Goal: Task Accomplishment & Management: Manage account settings

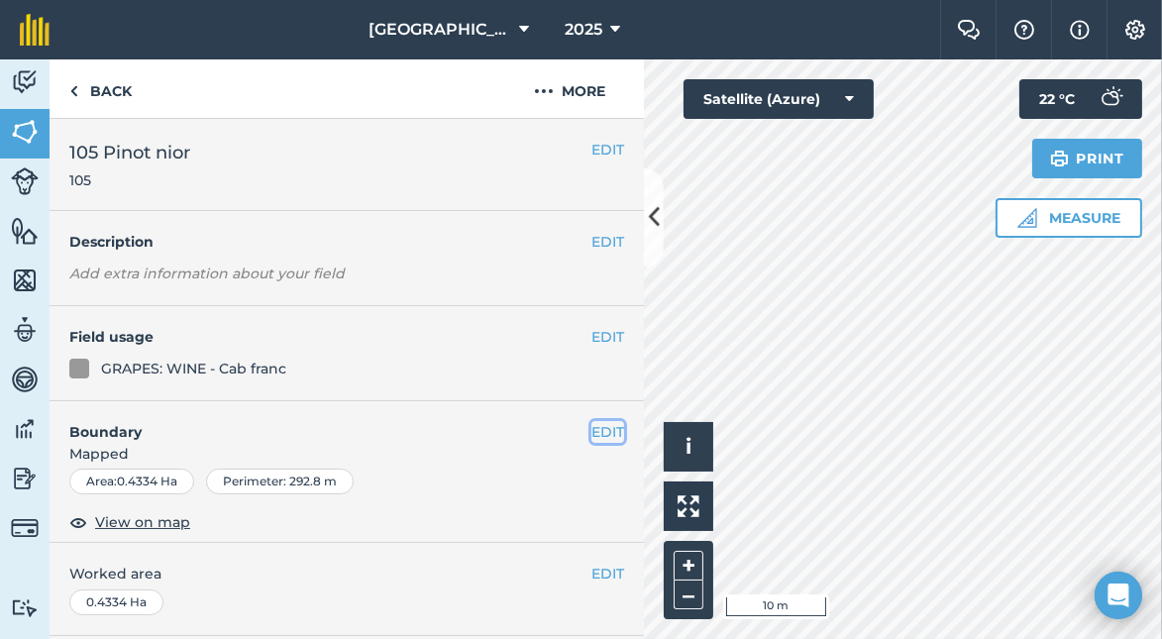
click at [594, 427] on button "EDIT" at bounding box center [608, 432] width 33 height 22
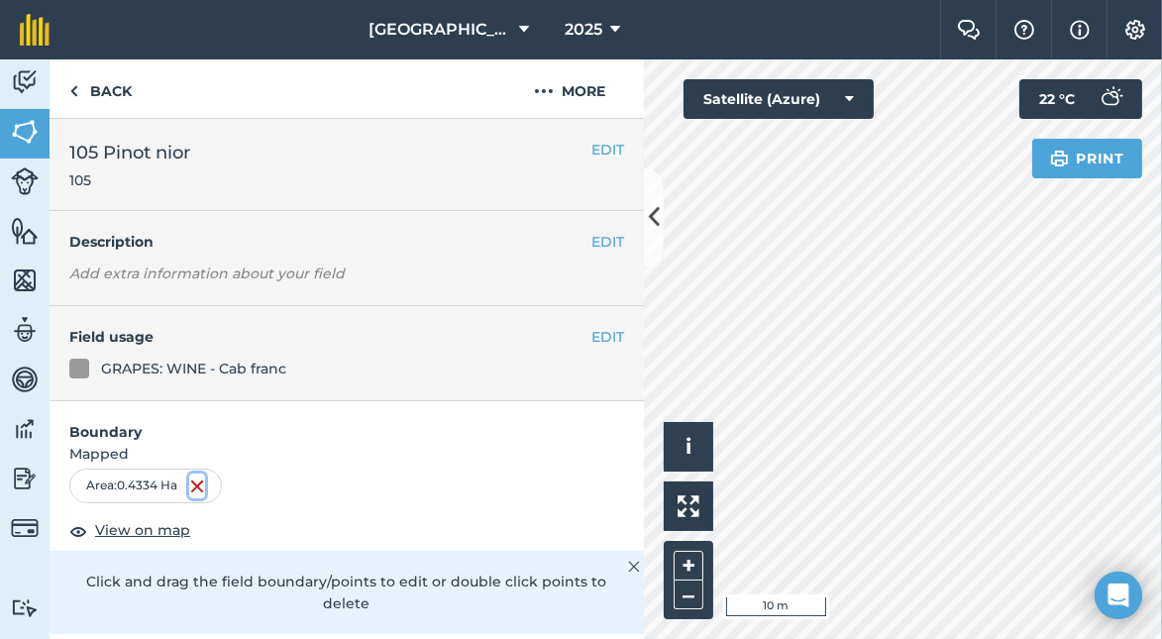
click at [203, 484] on img at bounding box center [197, 487] width 16 height 24
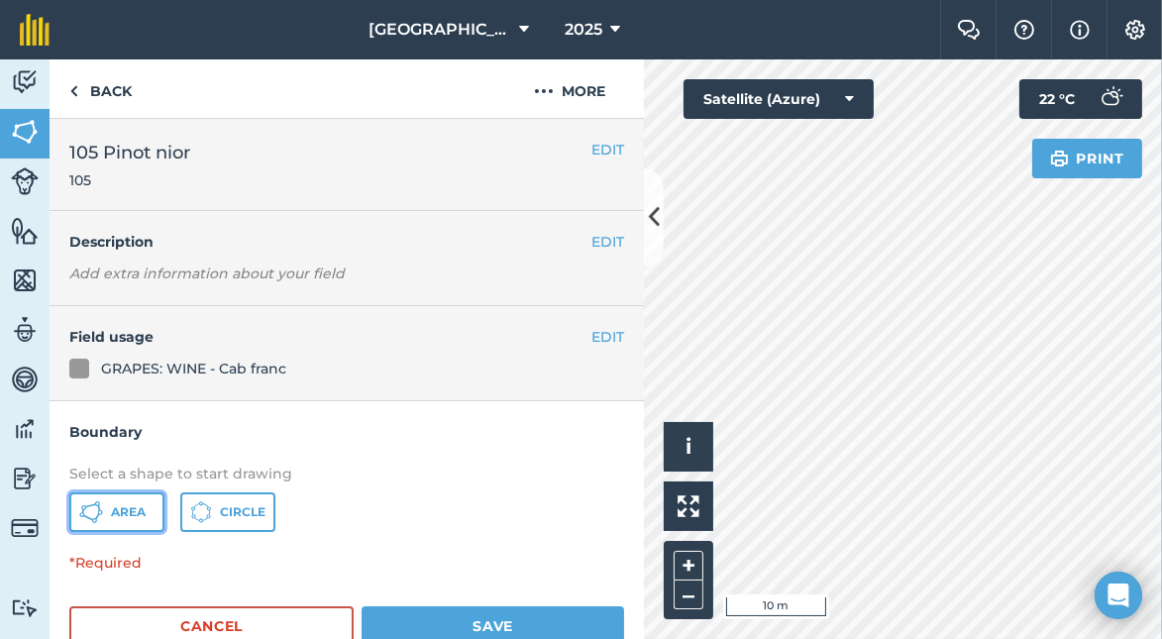
click at [104, 513] on button "Area" at bounding box center [116, 513] width 95 height 40
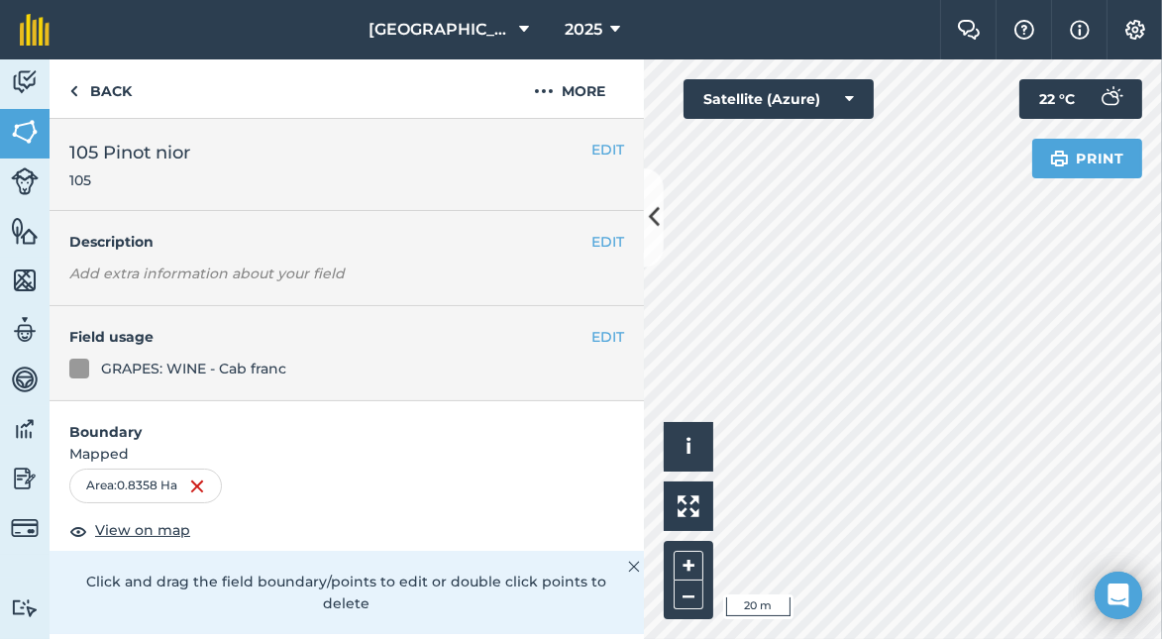
click at [181, 275] on em "Add extra information about your field" at bounding box center [206, 274] width 275 height 18
click at [599, 238] on button "EDIT" at bounding box center [608, 242] width 33 height 22
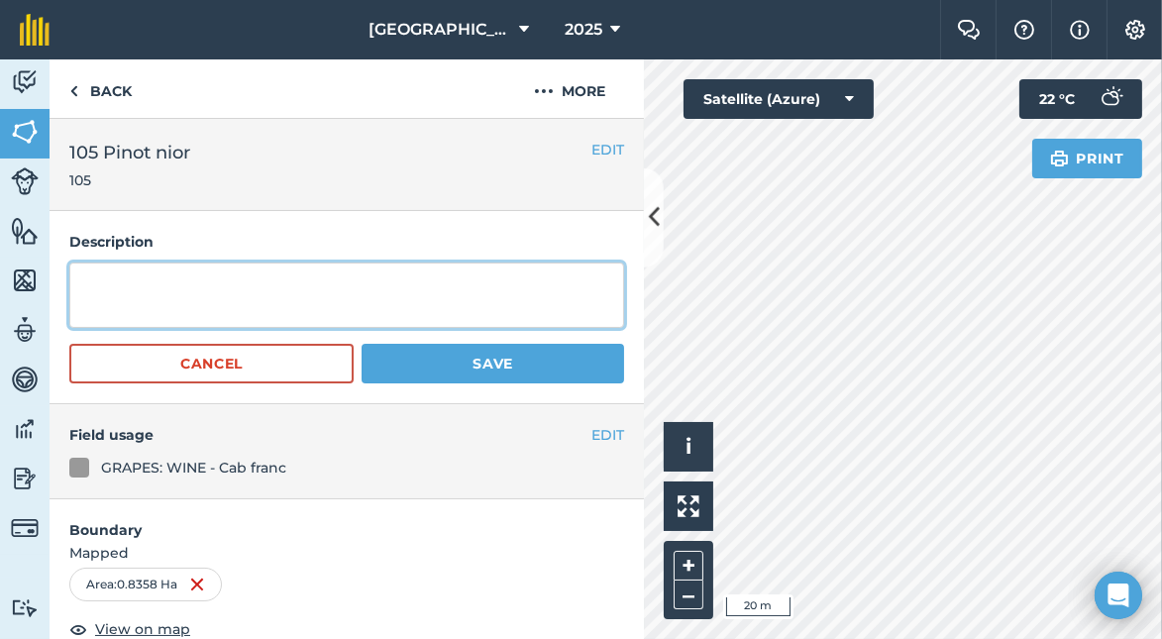
click at [170, 283] on textarea at bounding box center [346, 295] width 555 height 65
type textarea "33 rows clone 71,73, 826 planted [DATE]"
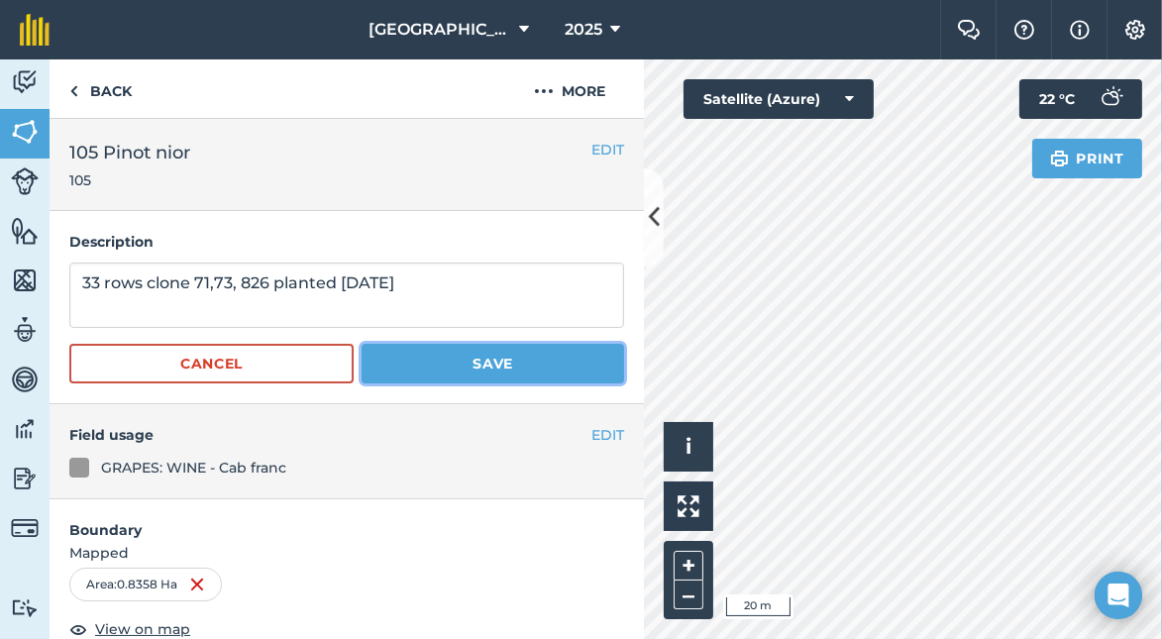
click at [506, 360] on button "Save" at bounding box center [493, 364] width 263 height 40
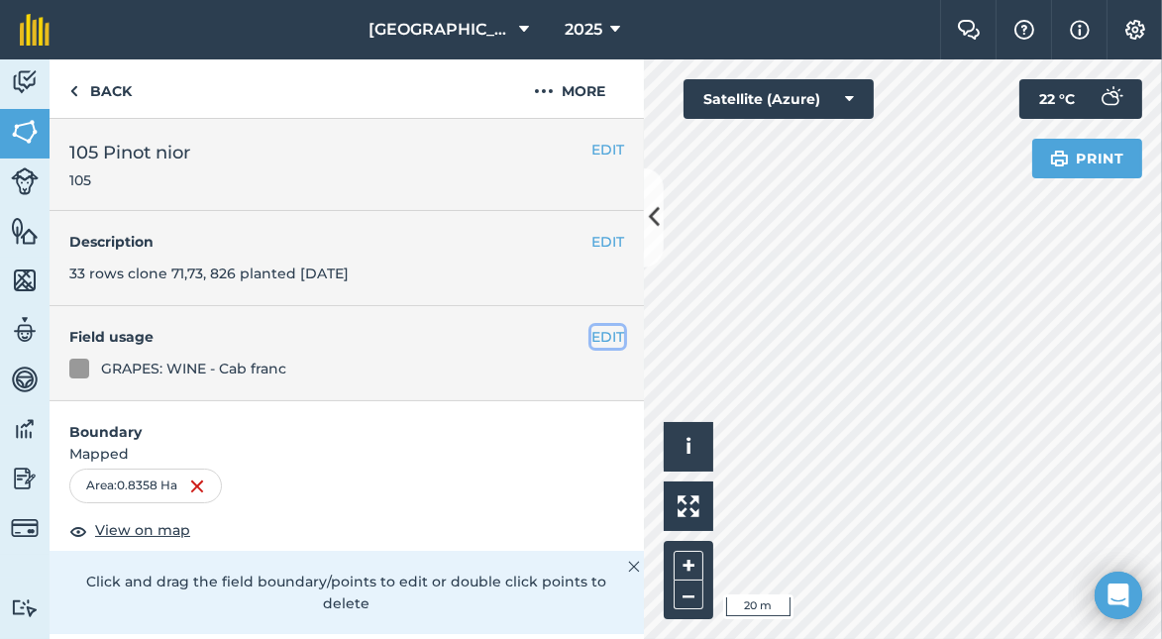
click at [592, 335] on button "EDIT" at bounding box center [608, 337] width 33 height 22
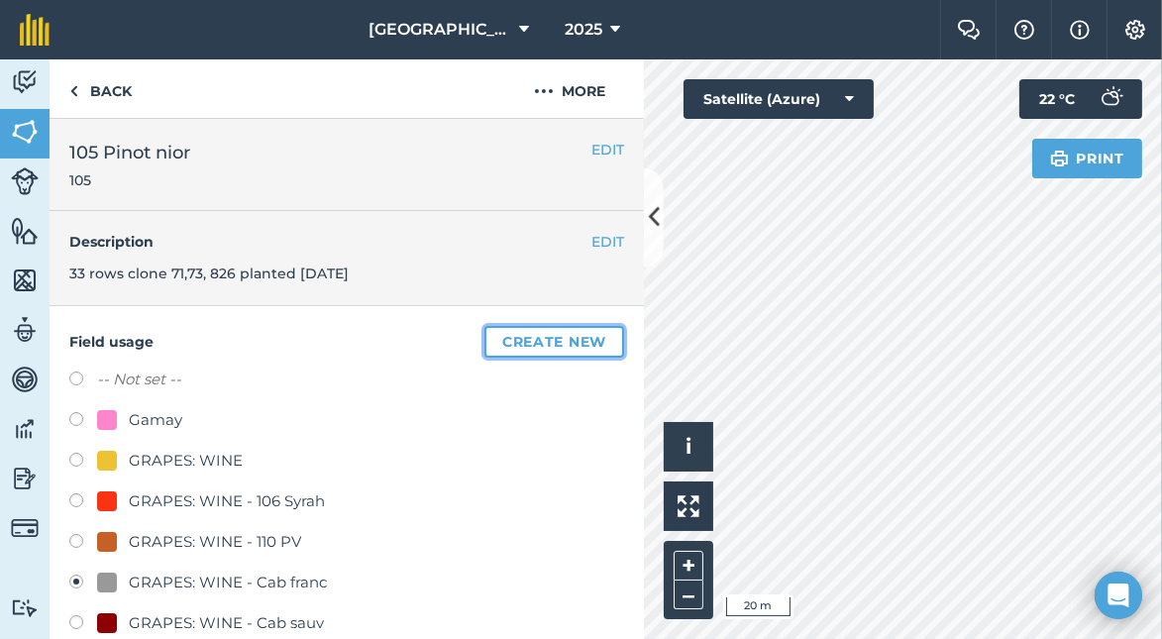
click at [534, 344] on button "Create new" at bounding box center [555, 342] width 140 height 32
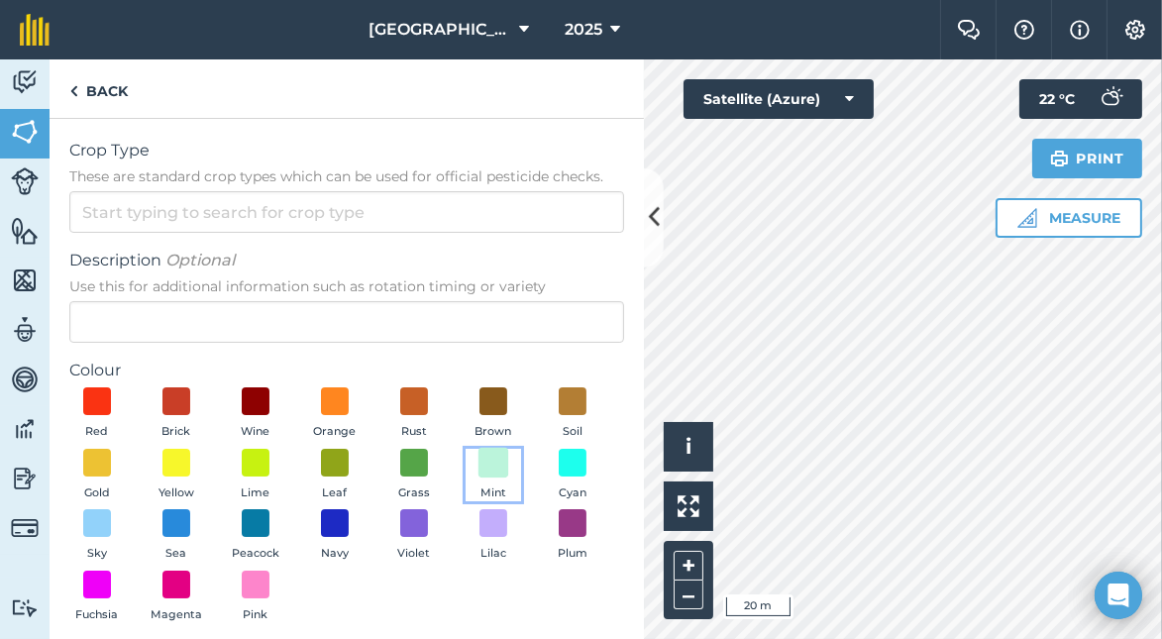
click at [479, 478] on span at bounding box center [494, 462] width 31 height 31
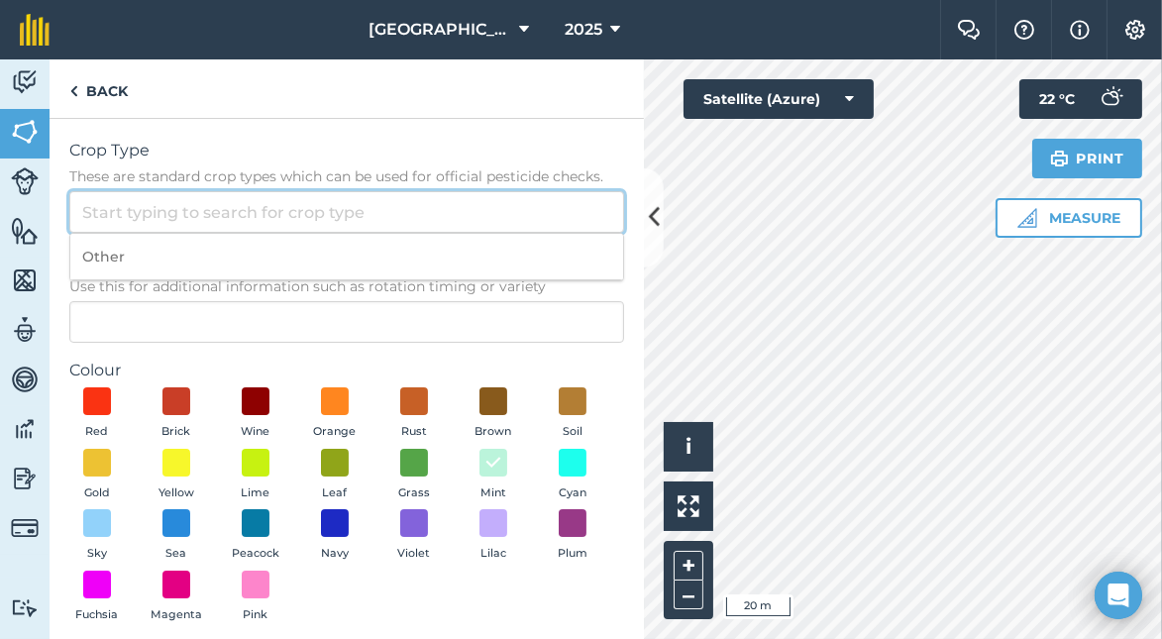
click at [140, 202] on input "Crop Type These are standard crop types which can be used for official pesticid…" at bounding box center [346, 212] width 555 height 42
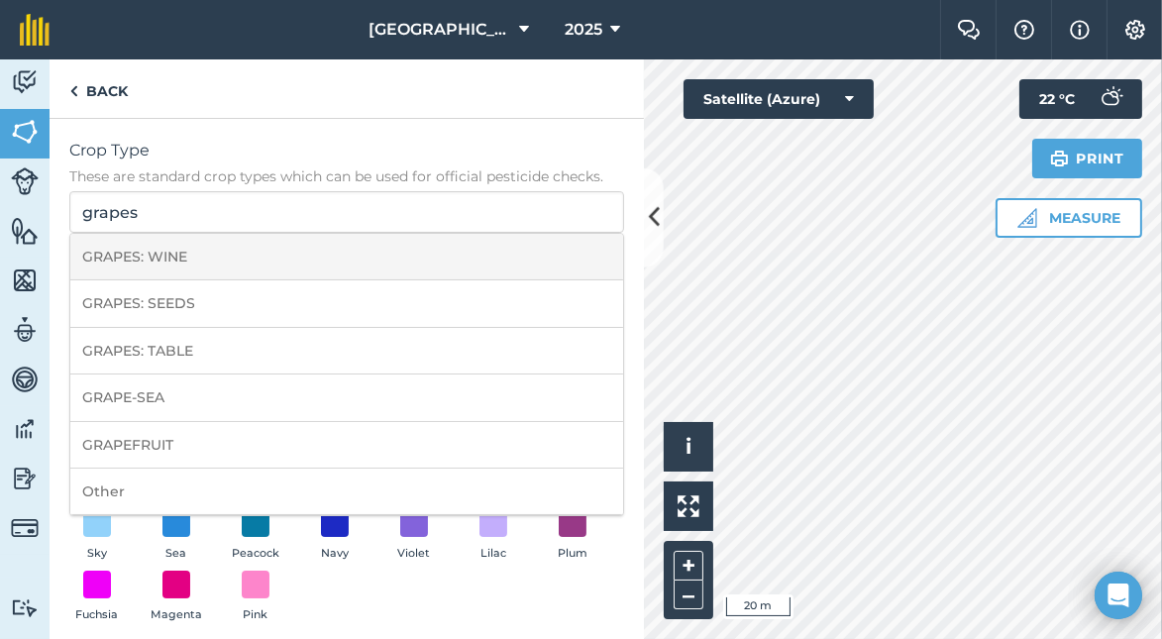
click at [130, 244] on li "GRAPES: WINE" at bounding box center [346, 257] width 553 height 47
type input "GRAPES: WINE"
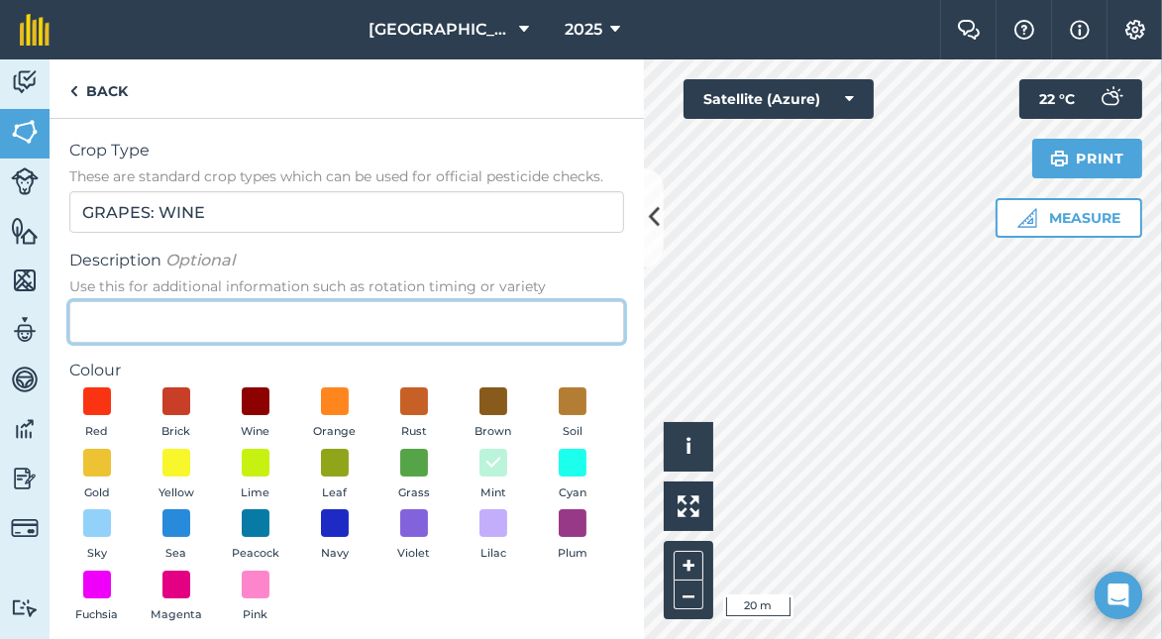
click at [146, 327] on input "Description Optional Use this for additional information such as rotation timin…" at bounding box center [346, 322] width 555 height 42
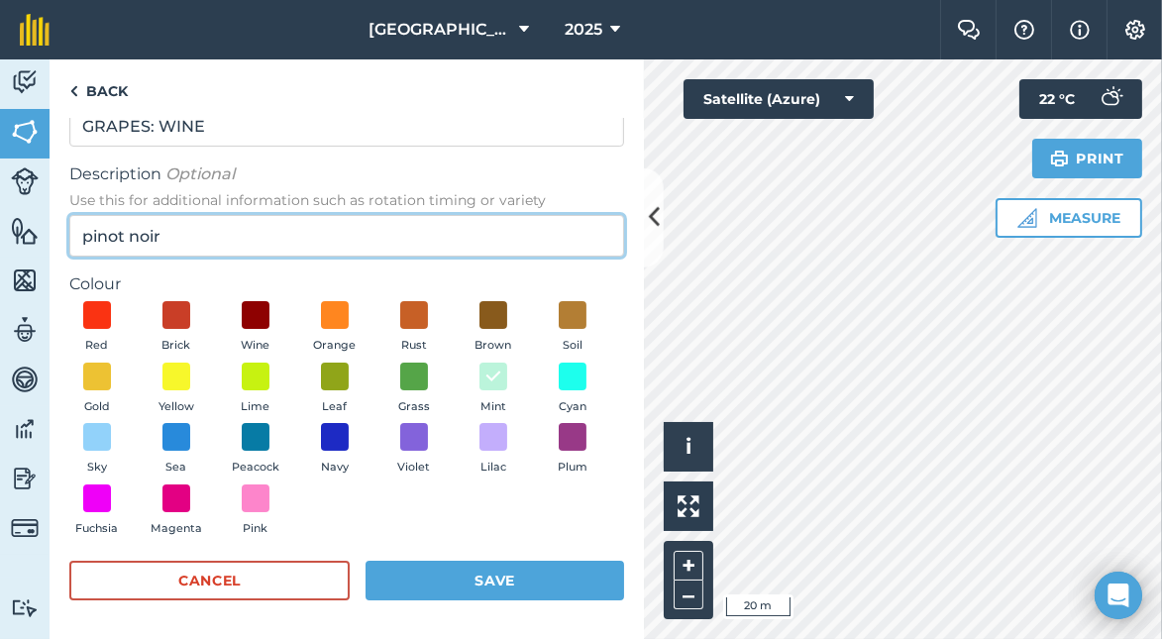
type input "pinot noir"
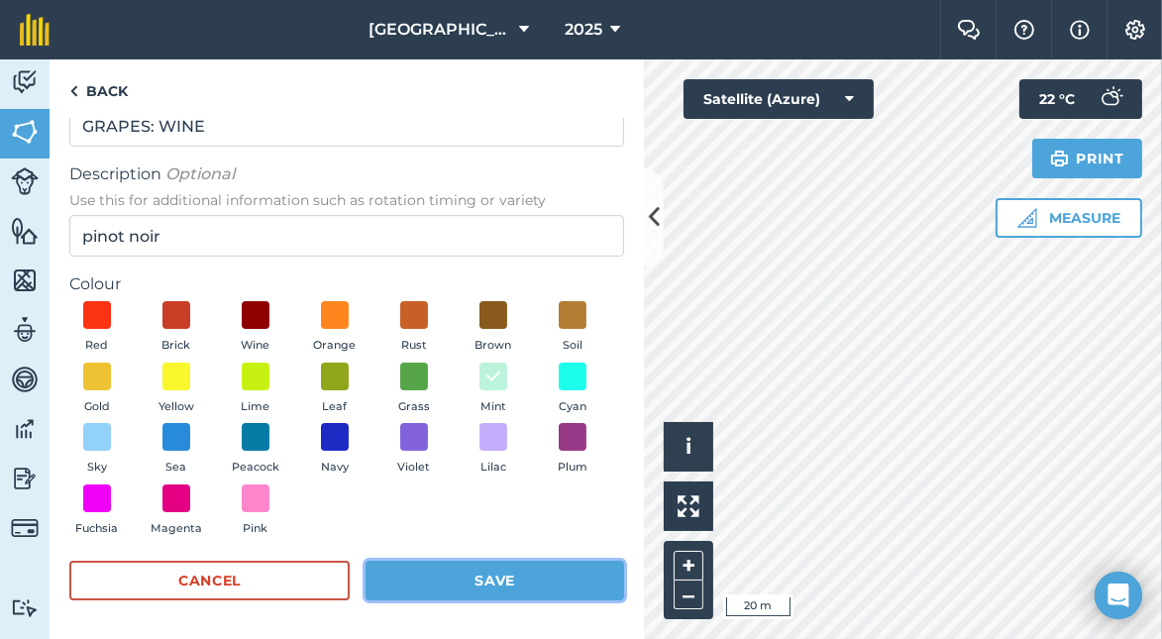
click at [517, 577] on button "Save" at bounding box center [495, 581] width 259 height 40
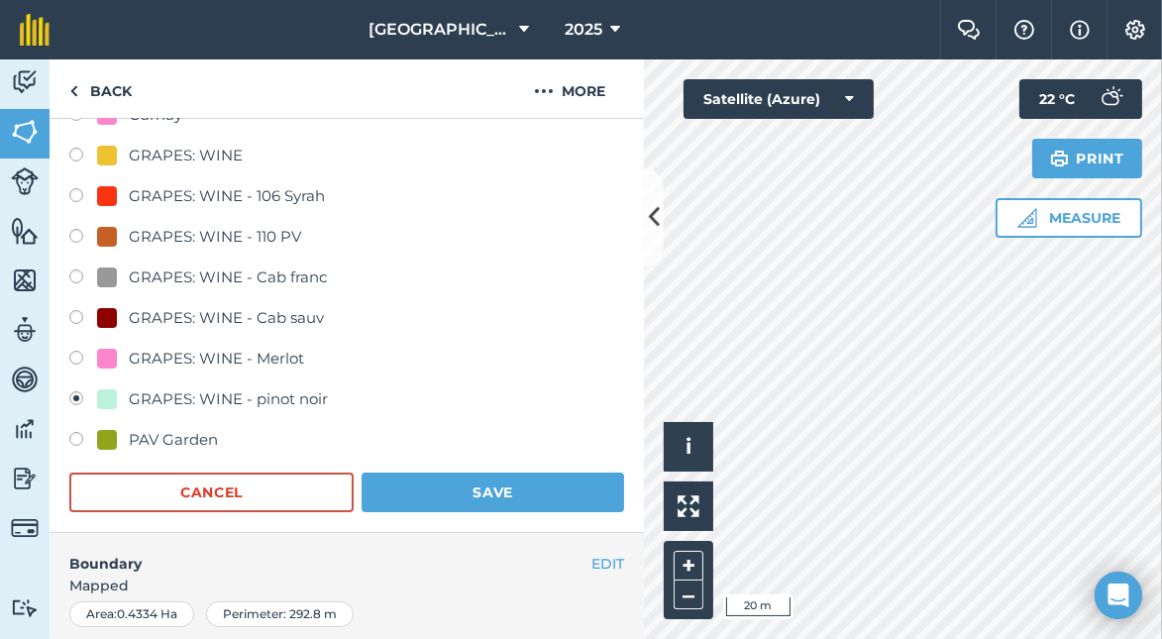
scroll to position [0, 0]
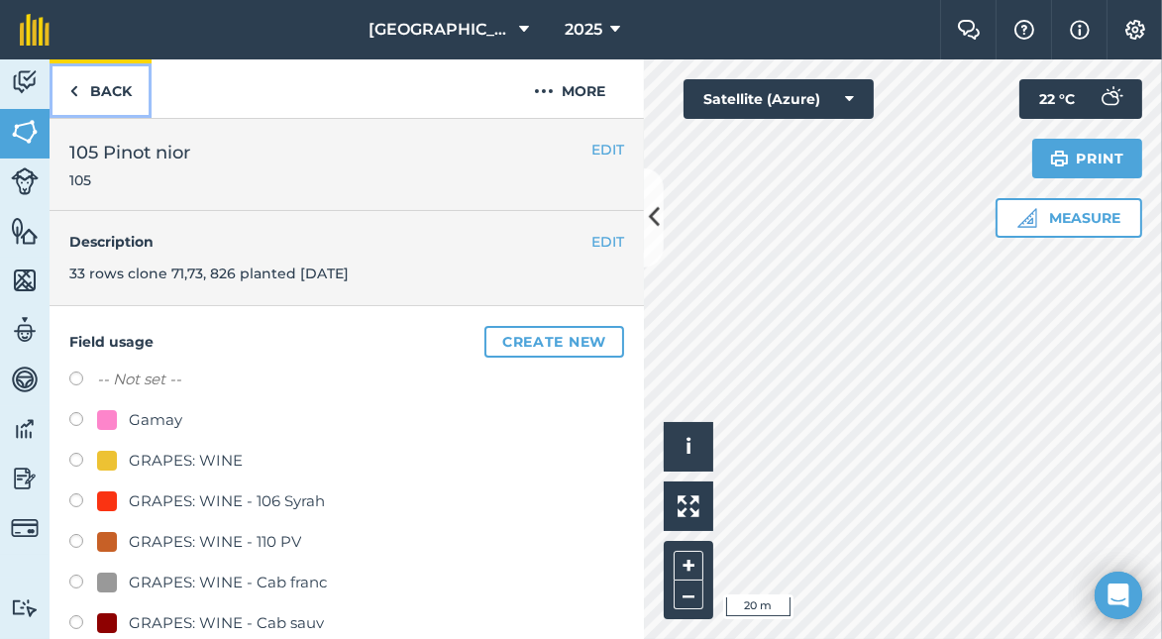
click at [108, 88] on link "Back" at bounding box center [101, 88] width 102 height 58
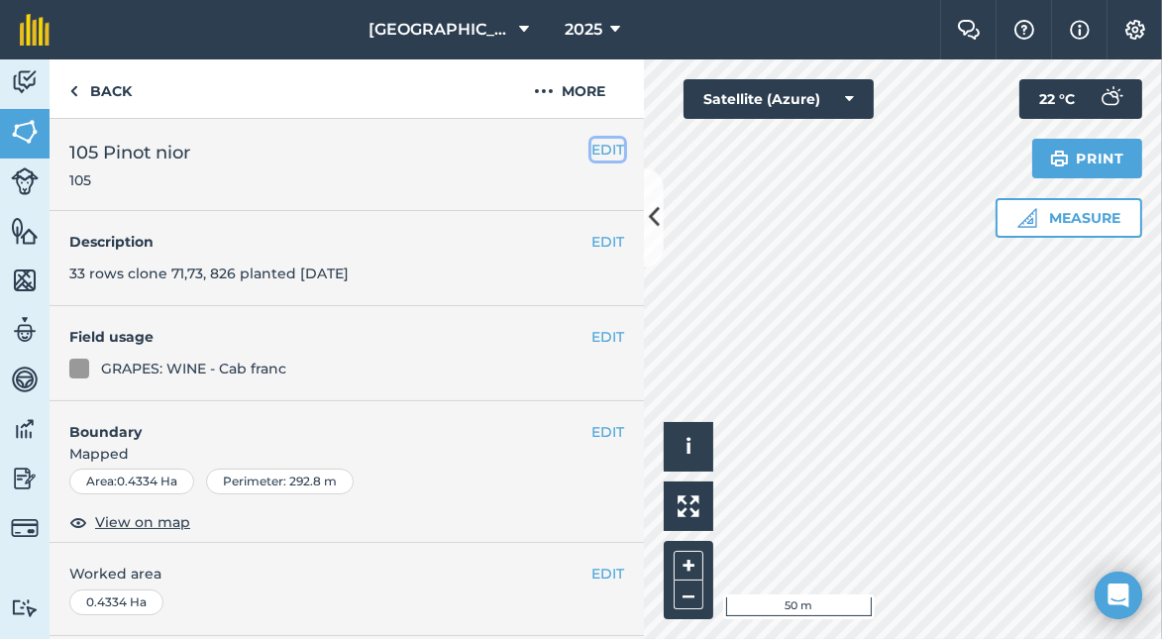
click at [592, 148] on button "EDIT" at bounding box center [608, 150] width 33 height 22
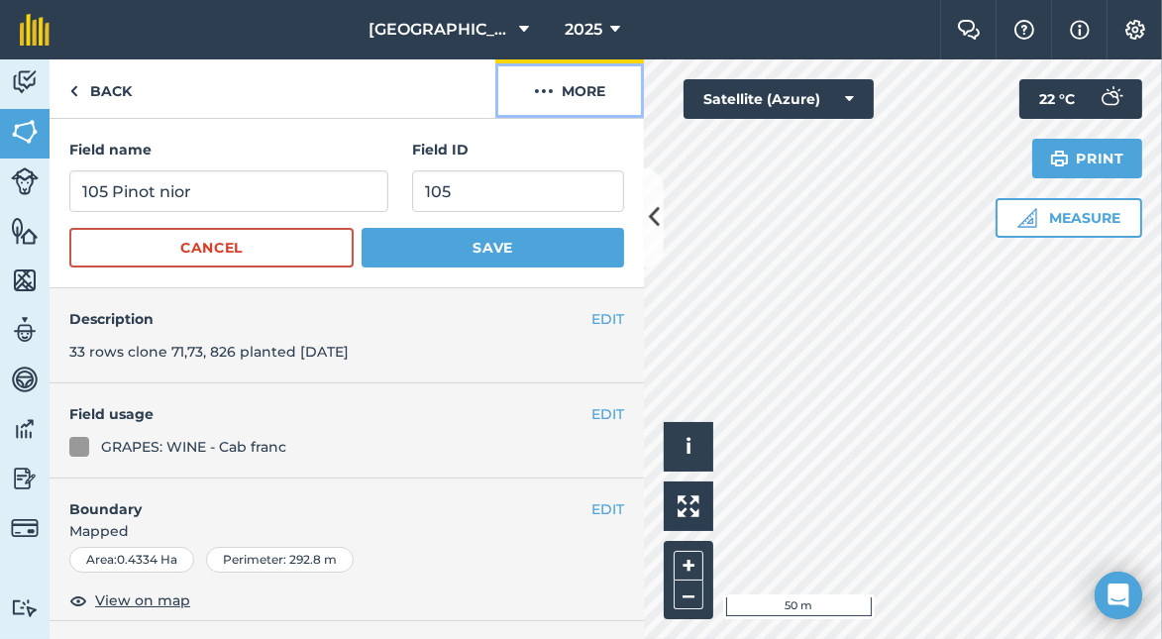
click at [578, 93] on button "More" at bounding box center [569, 88] width 149 height 58
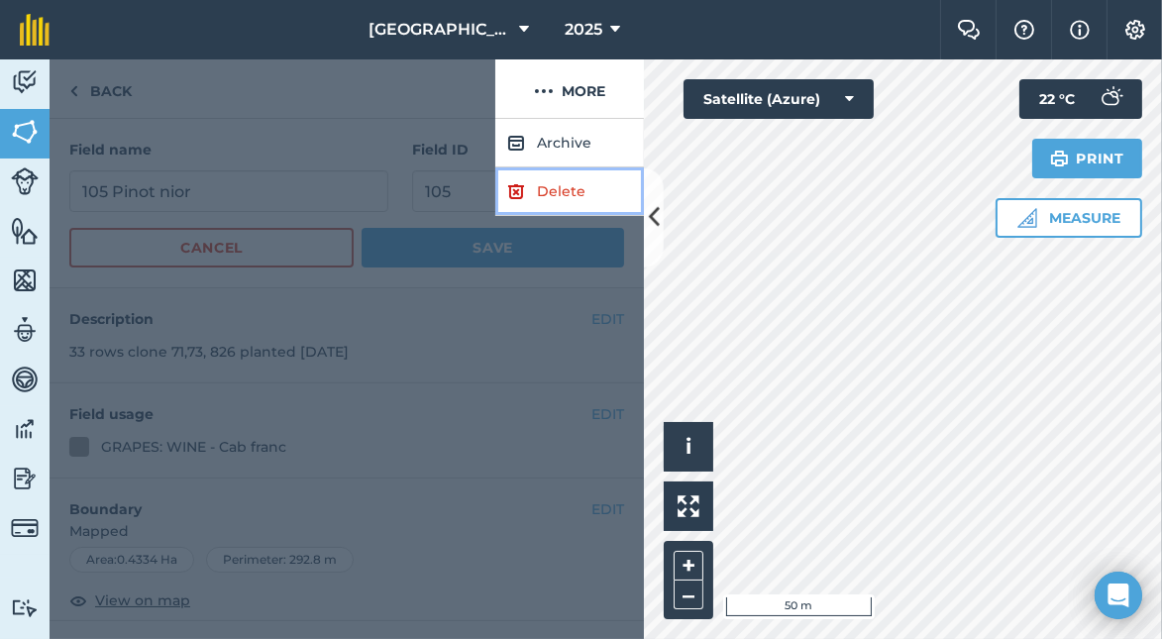
click at [549, 184] on link "Delete" at bounding box center [569, 191] width 149 height 49
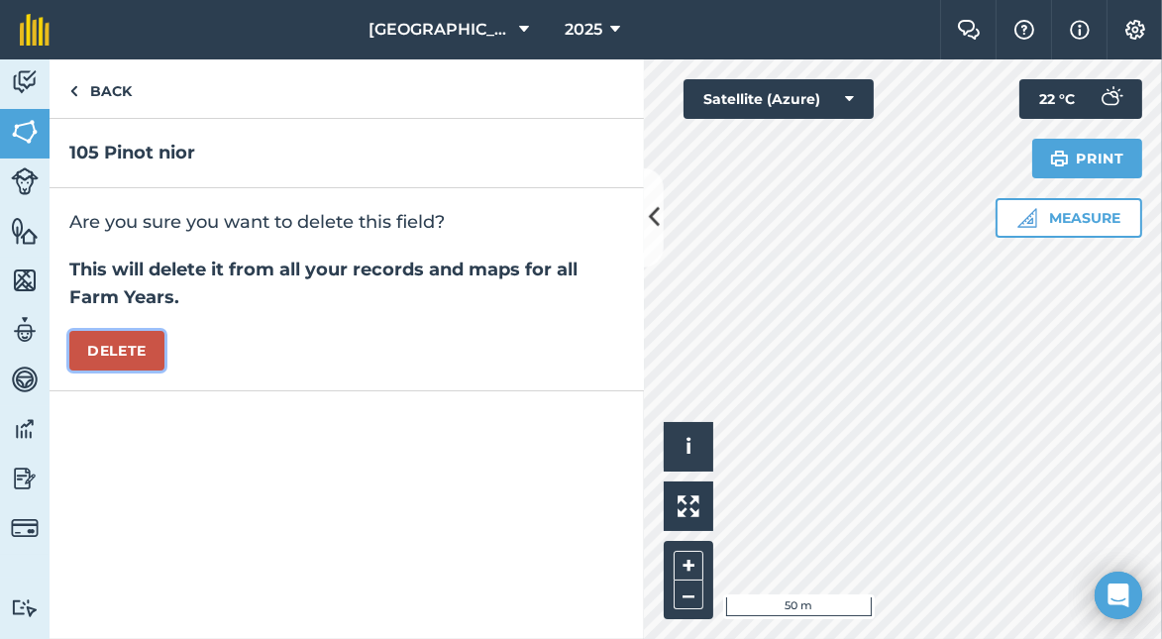
click at [118, 353] on button "Delete" at bounding box center [116, 351] width 95 height 40
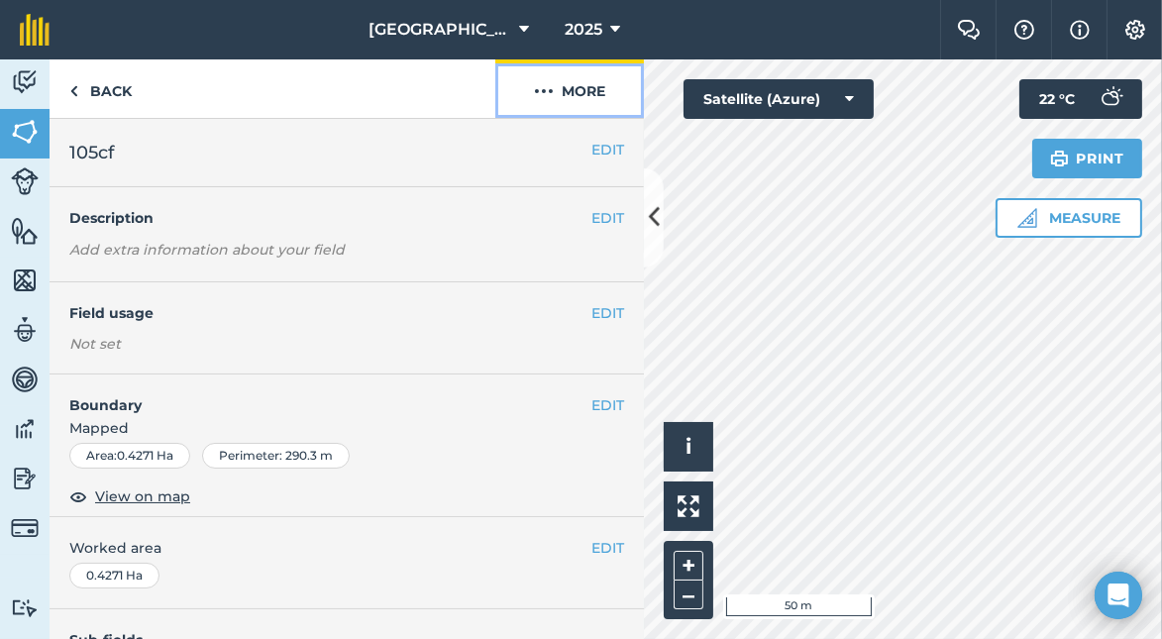
click at [592, 89] on button "More" at bounding box center [569, 88] width 149 height 58
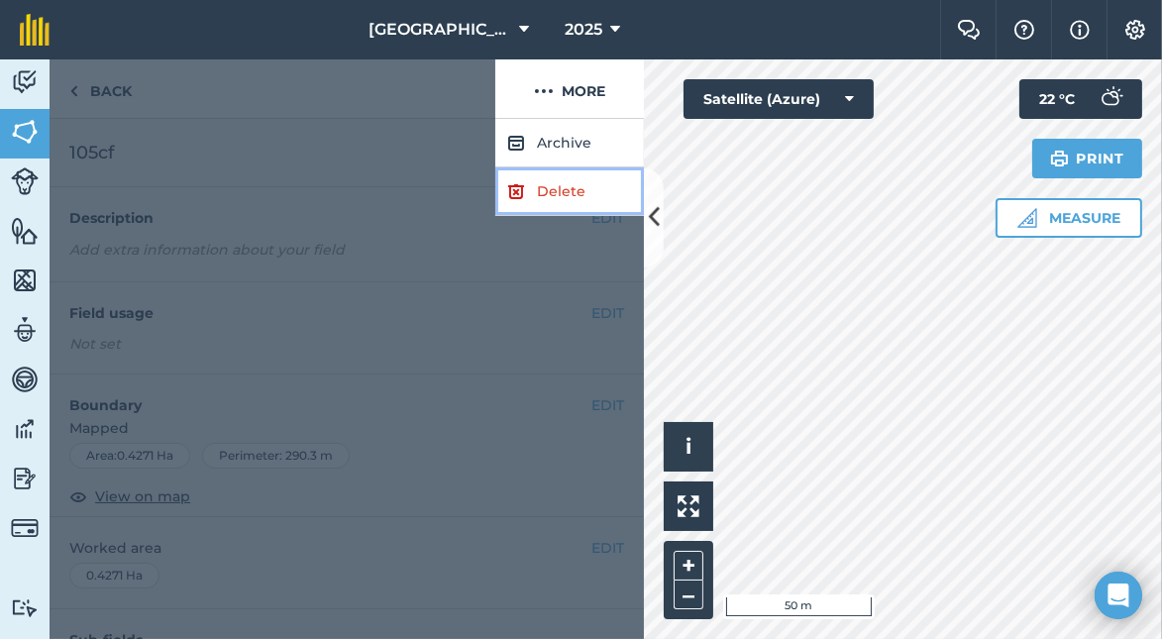
click at [556, 182] on link "Delete" at bounding box center [569, 191] width 149 height 49
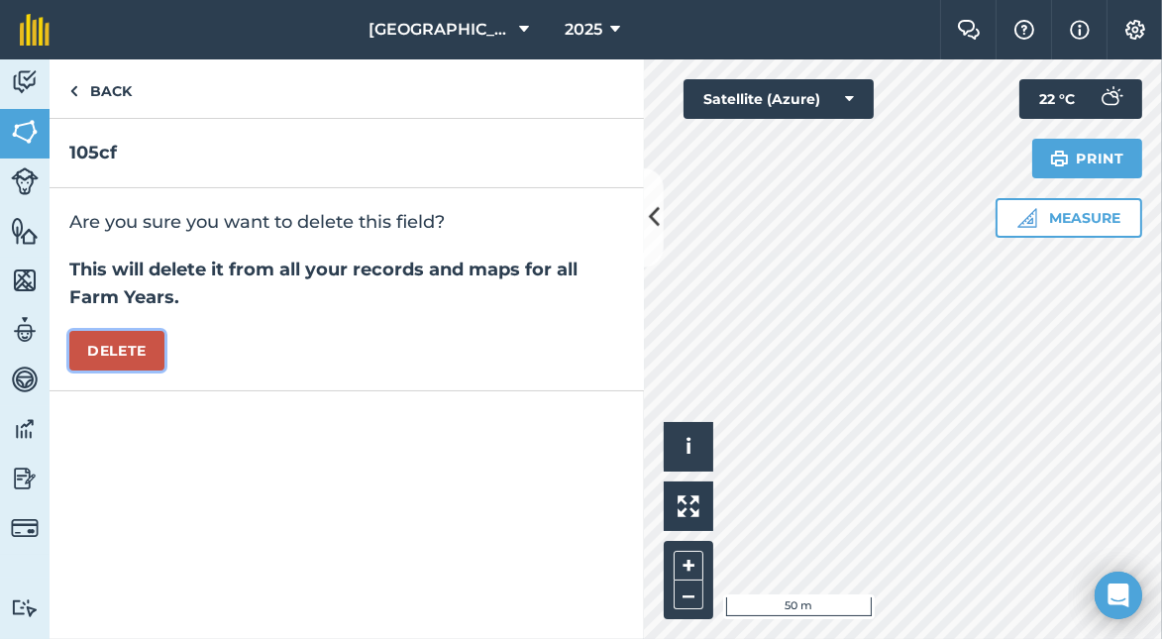
click at [115, 346] on button "Delete" at bounding box center [116, 351] width 95 height 40
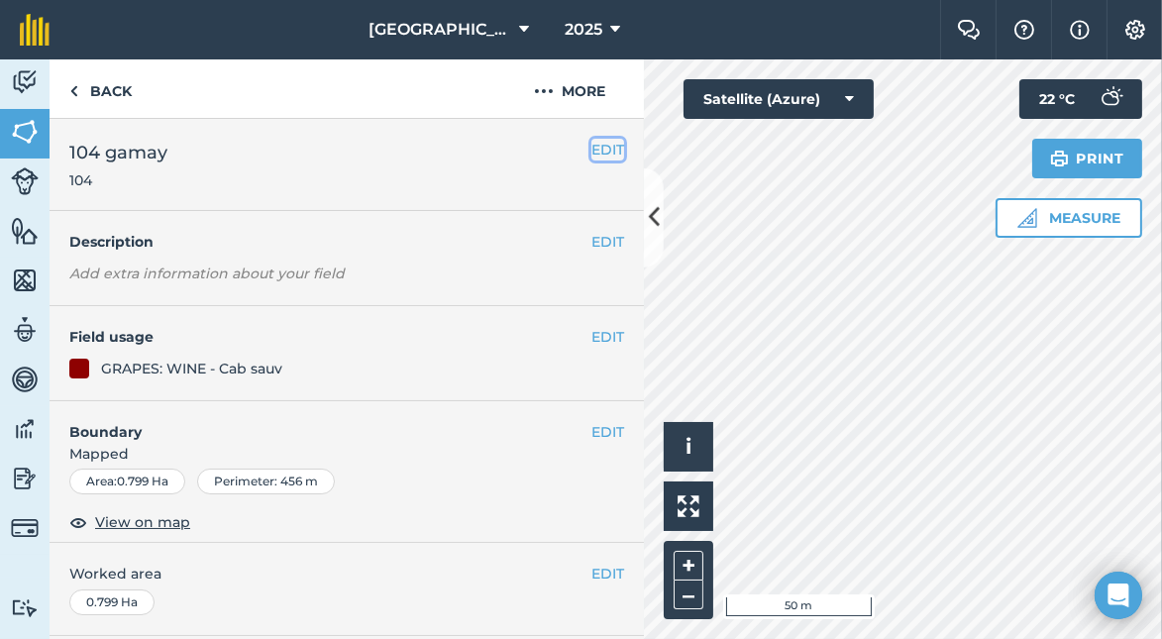
click at [594, 148] on button "EDIT" at bounding box center [608, 150] width 33 height 22
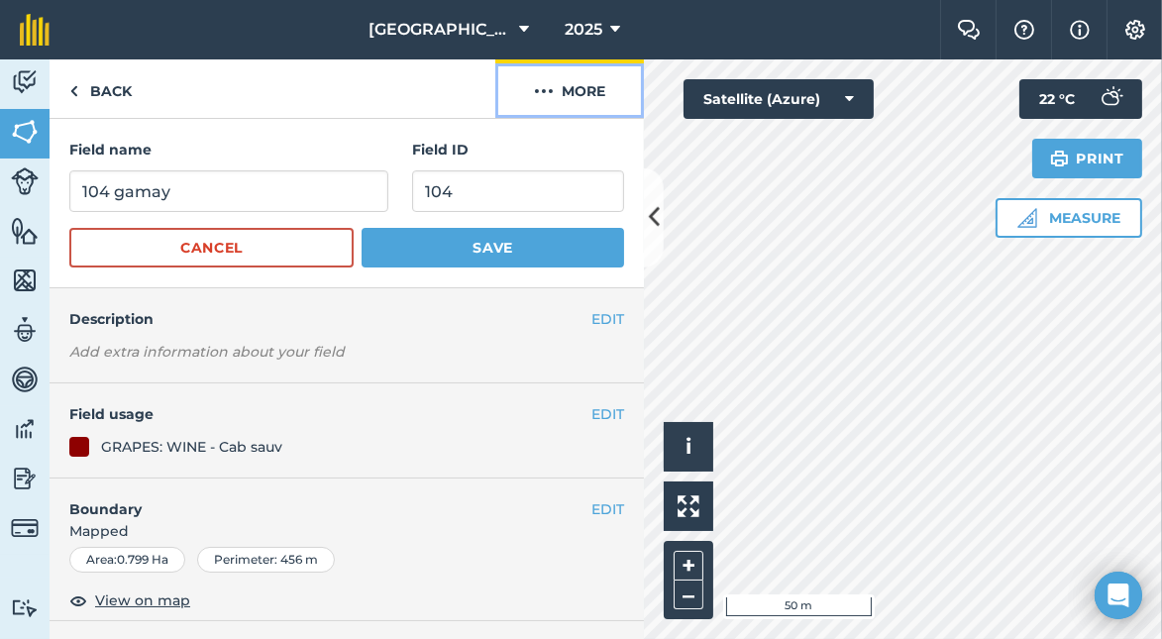
click at [581, 95] on button "More" at bounding box center [569, 88] width 149 height 58
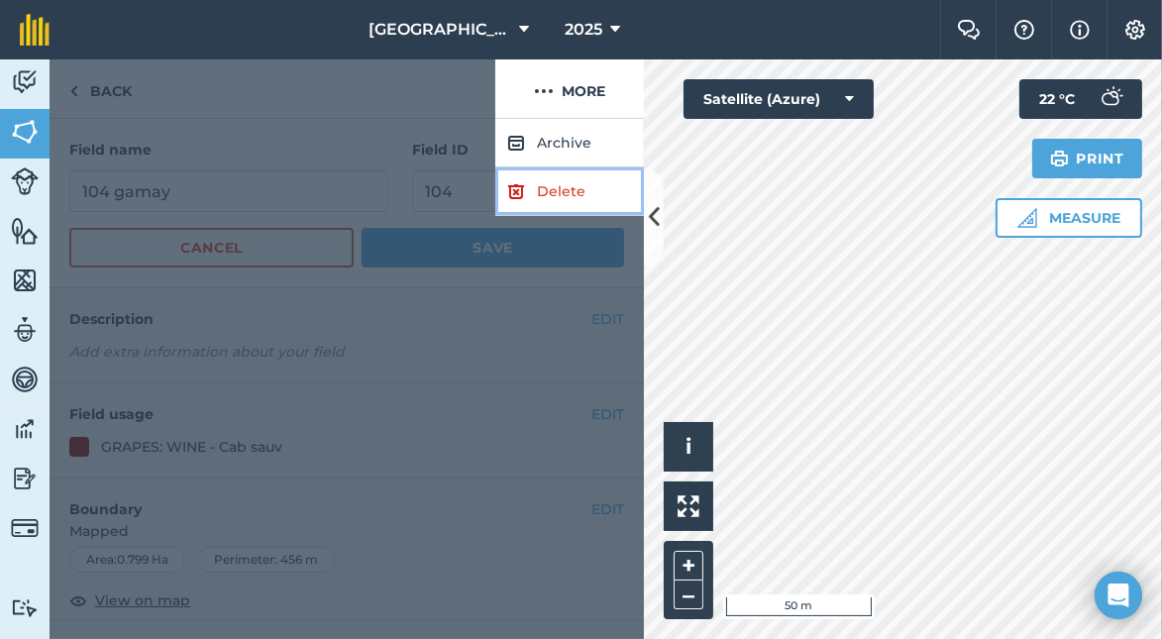
click at [570, 183] on link "Delete" at bounding box center [569, 191] width 149 height 49
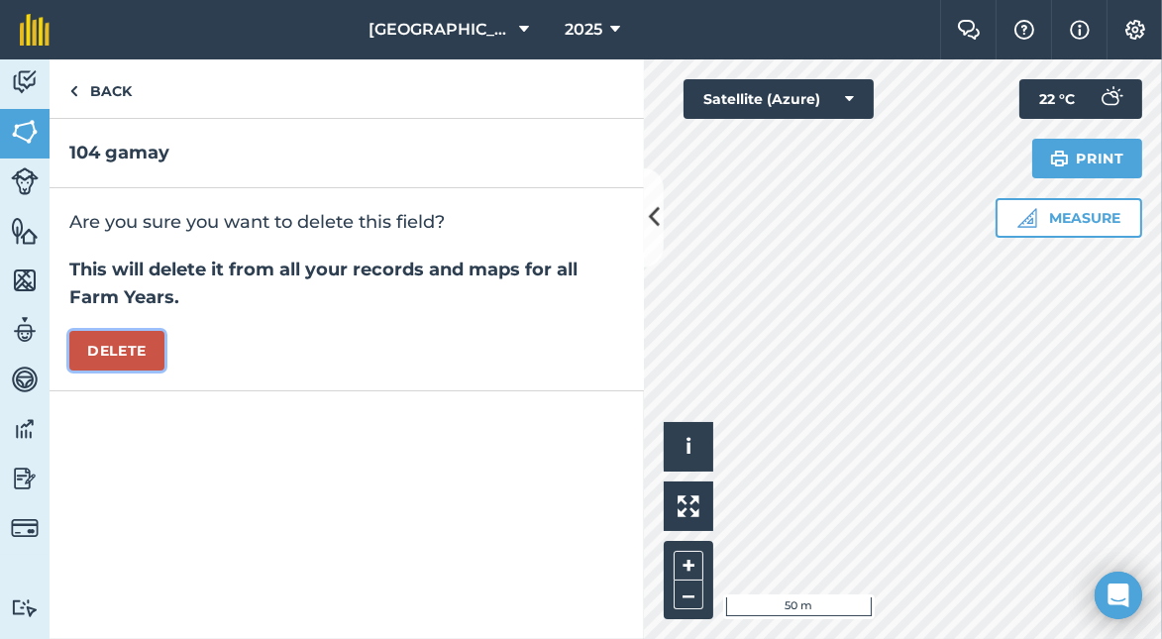
click at [97, 350] on button "Delete" at bounding box center [116, 351] width 95 height 40
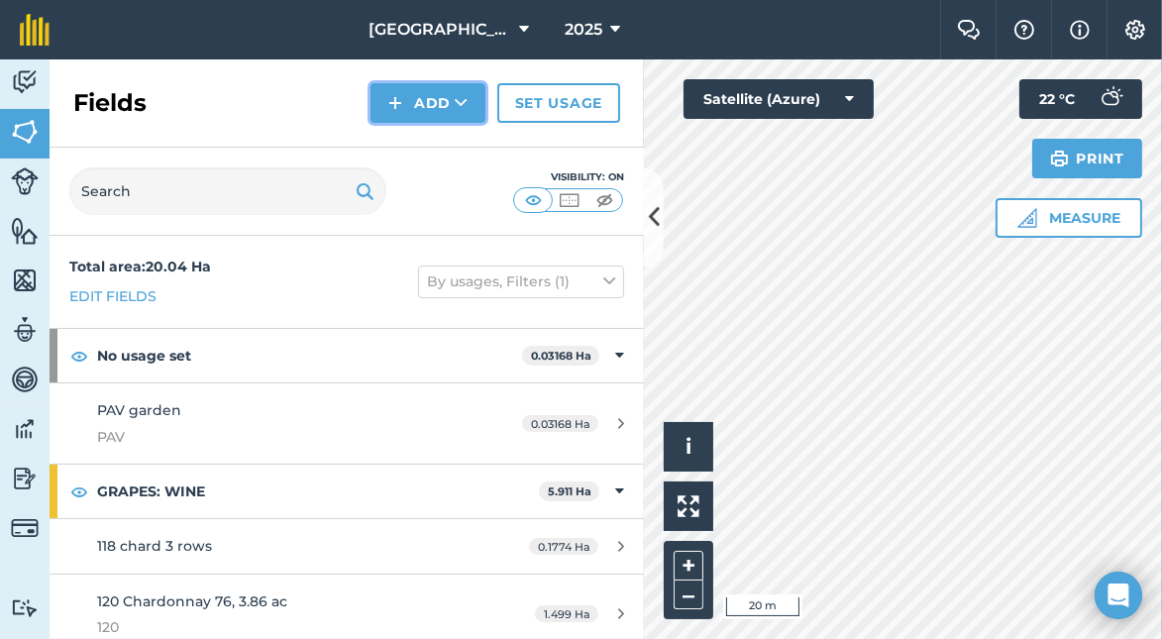
click at [426, 105] on button "Add" at bounding box center [428, 103] width 115 height 40
click at [430, 144] on link "Draw" at bounding box center [428, 148] width 109 height 44
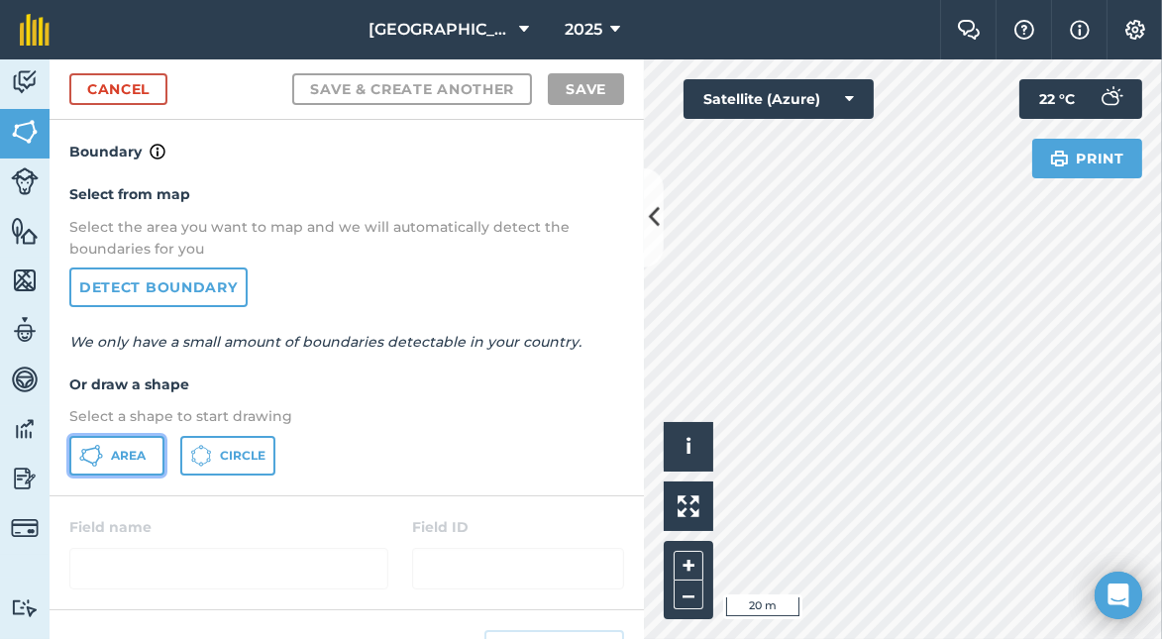
click at [113, 451] on span "Area" at bounding box center [128, 456] width 35 height 16
click at [688, 451] on div "Click to start drawing i © 2025 TomTom, Microsoft 5 m + –" at bounding box center [903, 349] width 518 height 580
click at [1136, 619] on body "Southbrook 2025 Farm Chat Help Info Settings [GEOGRAPHIC_DATA] - 2025 Reproduce…" at bounding box center [581, 319] width 1162 height 639
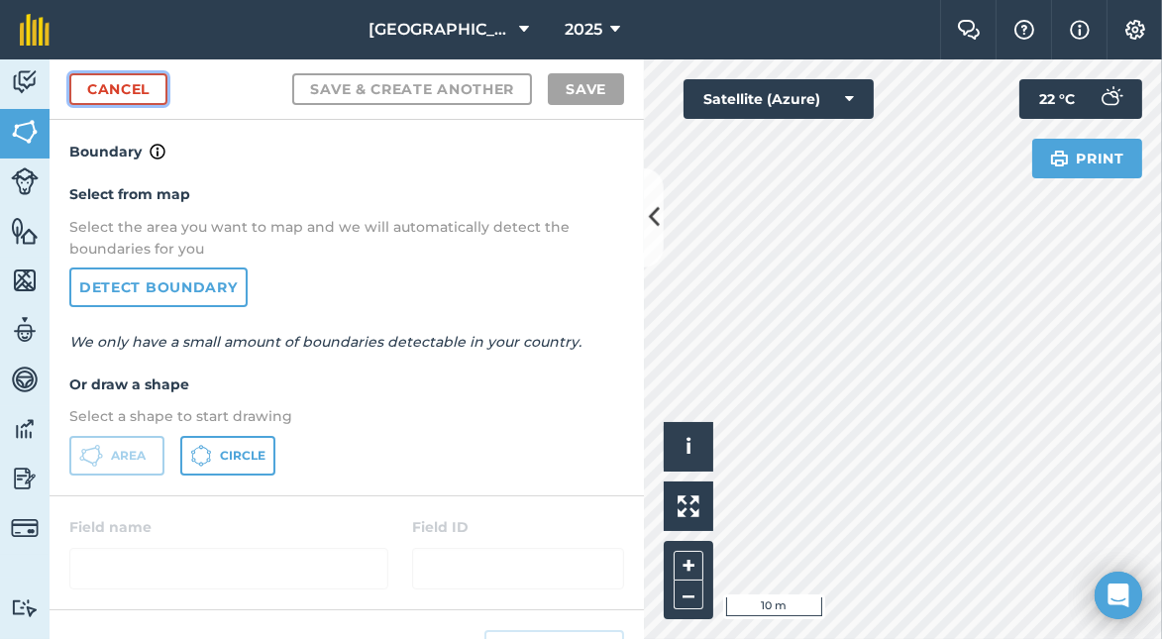
click at [110, 81] on link "Cancel" at bounding box center [118, 89] width 98 height 32
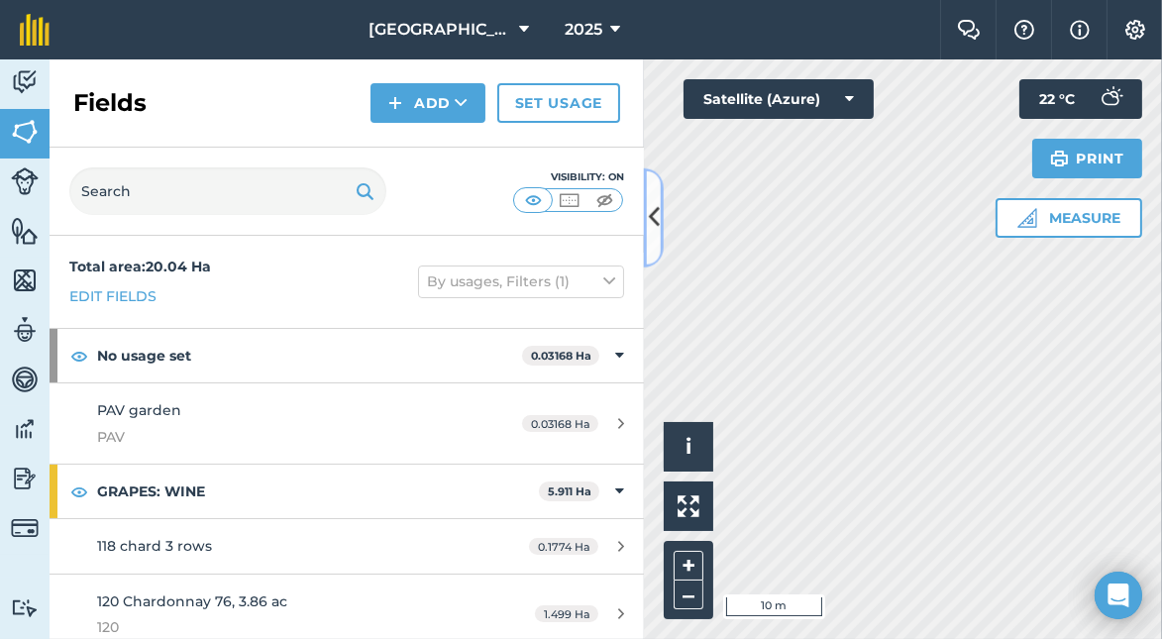
click at [654, 212] on icon at bounding box center [653, 217] width 11 height 35
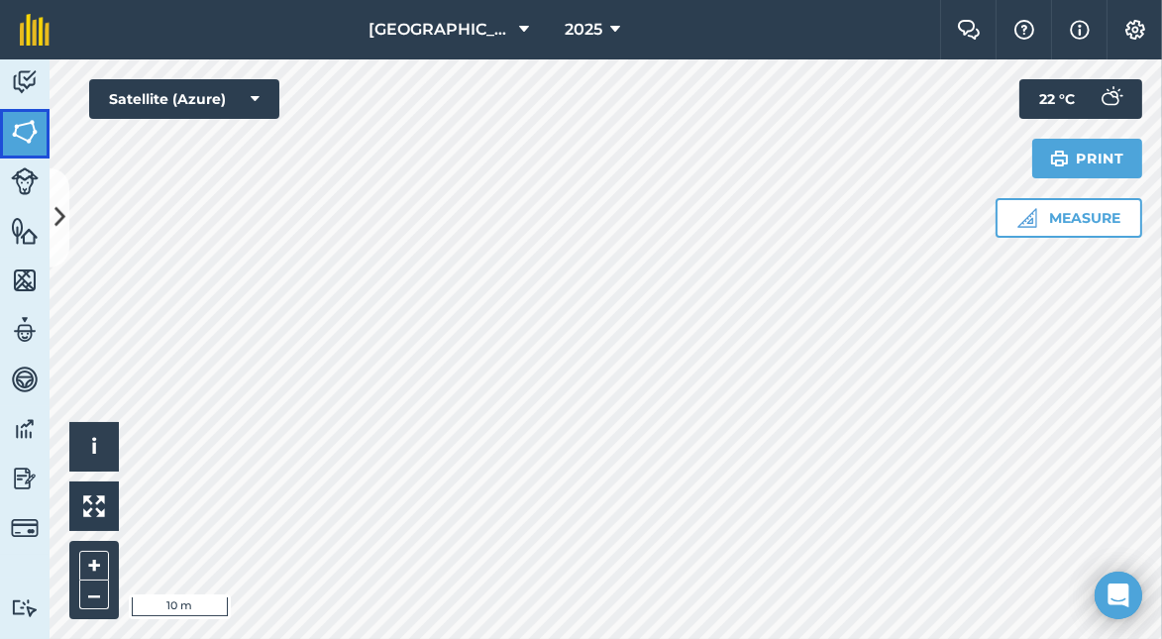
click at [23, 126] on img at bounding box center [25, 132] width 28 height 30
click at [24, 126] on img at bounding box center [25, 132] width 28 height 30
click at [1038, 216] on button "Measure" at bounding box center [1069, 218] width 147 height 40
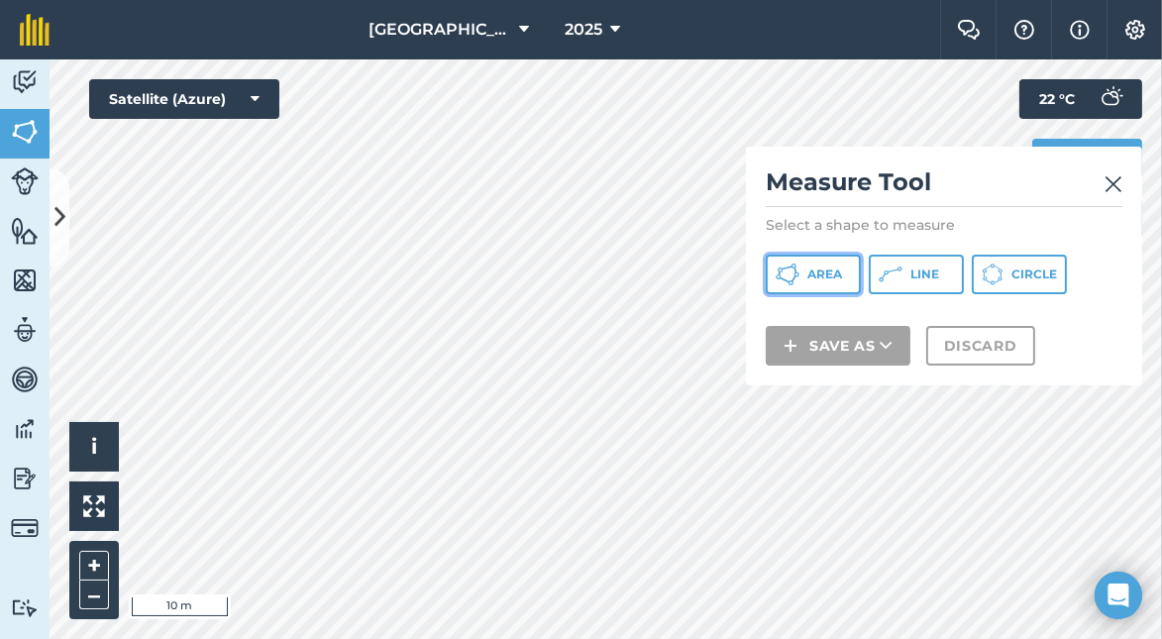
click at [814, 277] on span "Area" at bounding box center [825, 275] width 35 height 16
click at [1109, 188] on img at bounding box center [1114, 184] width 18 height 24
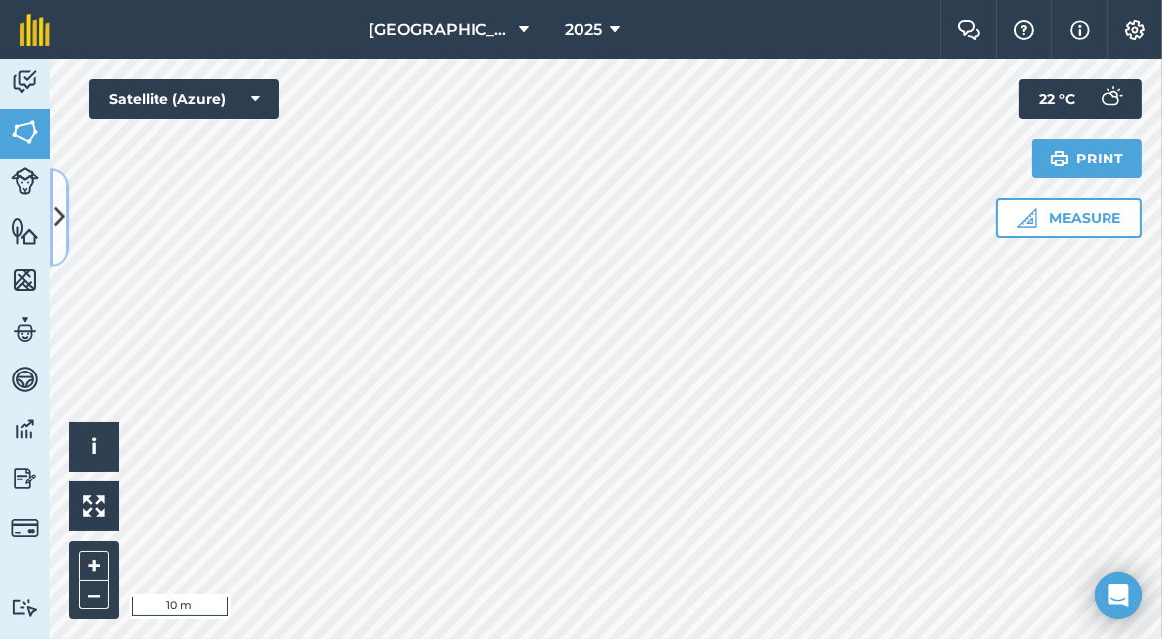
click at [61, 216] on icon at bounding box center [60, 217] width 11 height 35
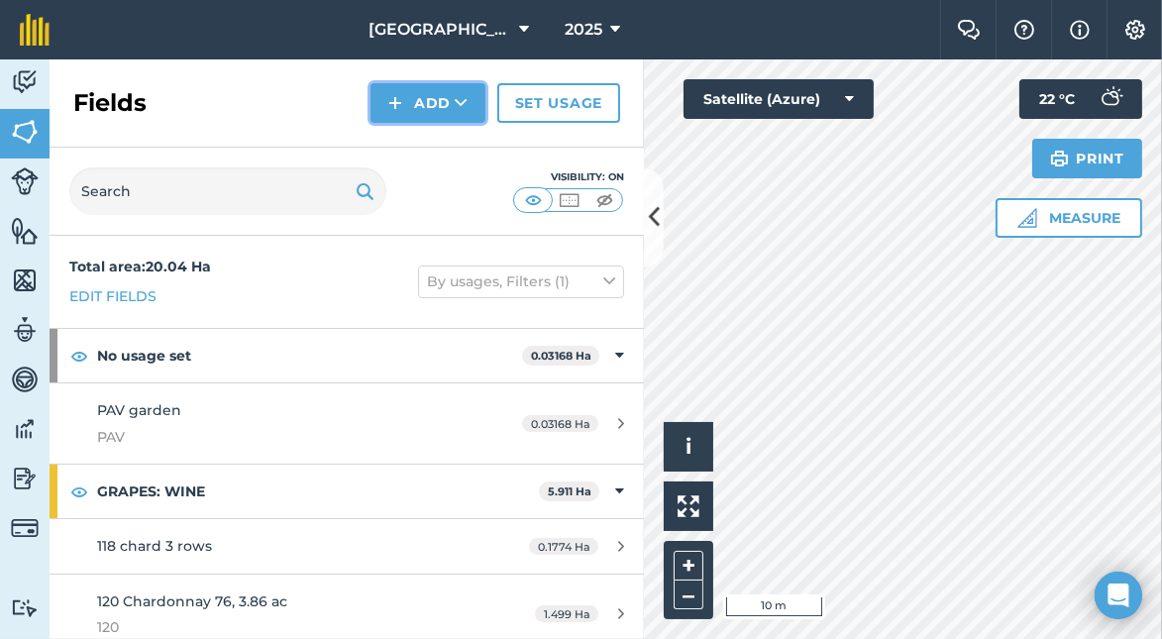
click at [430, 96] on button "Add" at bounding box center [428, 103] width 115 height 40
click at [433, 145] on link "Draw" at bounding box center [428, 148] width 109 height 44
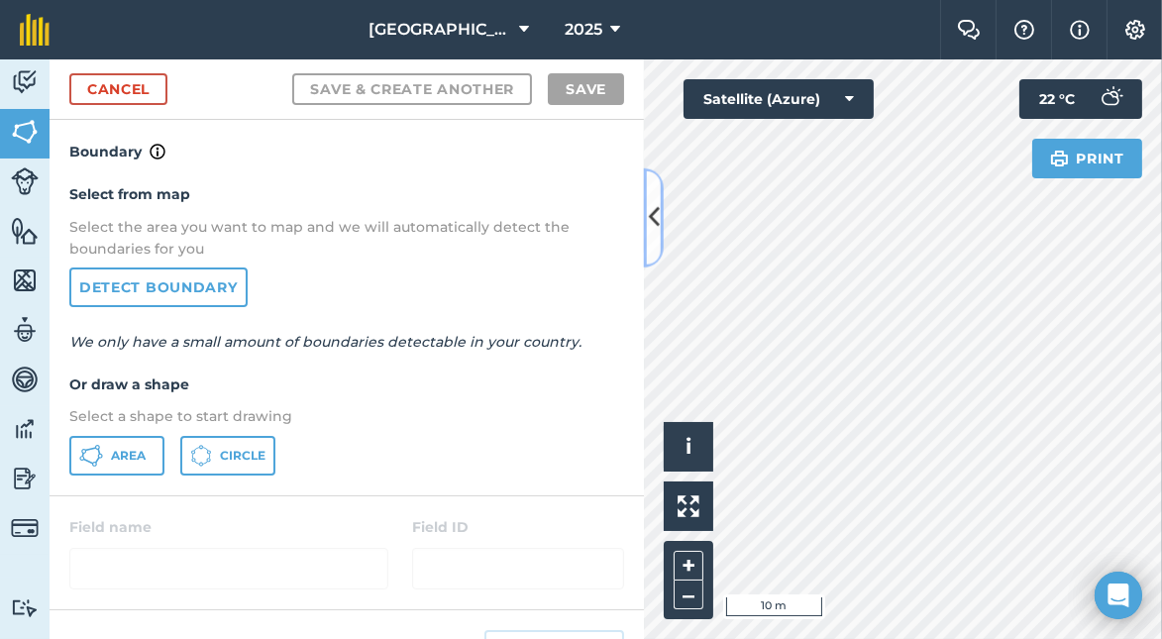
click at [652, 218] on icon at bounding box center [653, 217] width 11 height 35
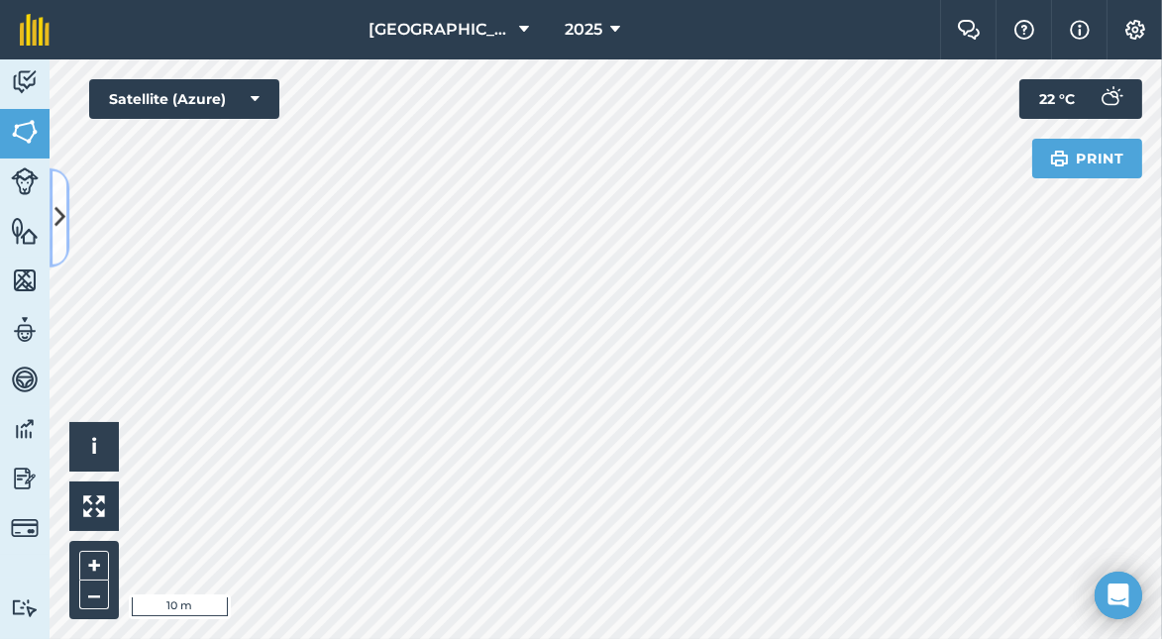
click at [63, 220] on icon at bounding box center [60, 217] width 11 height 35
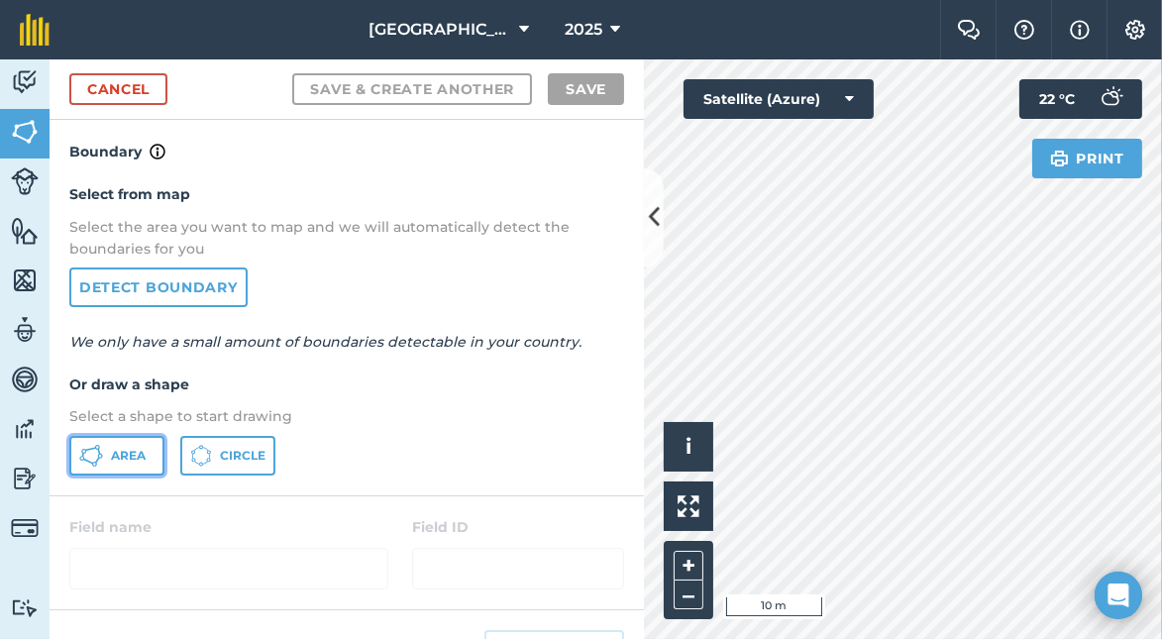
click at [118, 445] on button "Area" at bounding box center [116, 456] width 95 height 40
click at [654, 213] on icon at bounding box center [653, 217] width 11 height 35
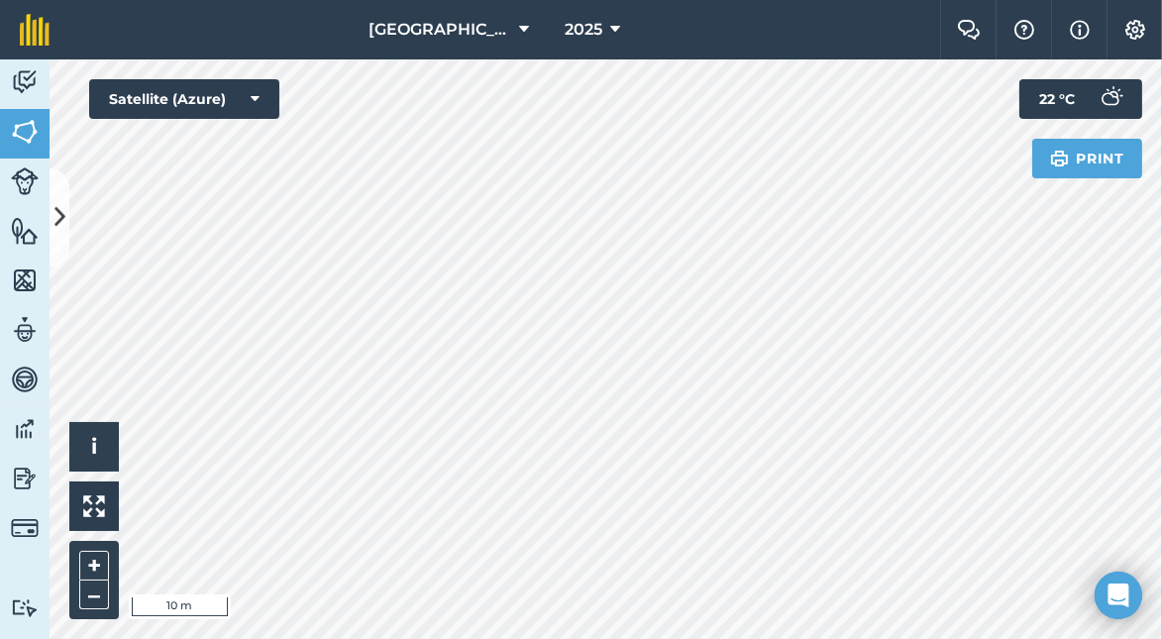
click at [1025, 123] on div "Click to start drawing i © 2025 TomTom, Microsoft 10 m + – Satellite (Azure) Pr…" at bounding box center [606, 349] width 1113 height 580
click at [60, 238] on button at bounding box center [60, 217] width 20 height 99
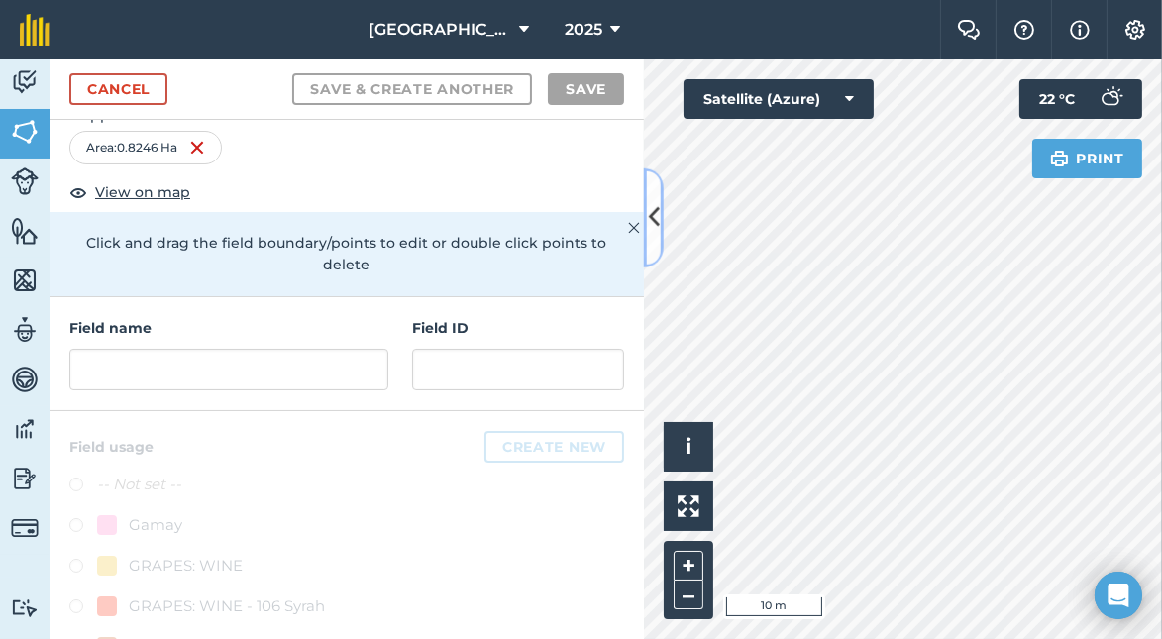
scroll to position [99, 0]
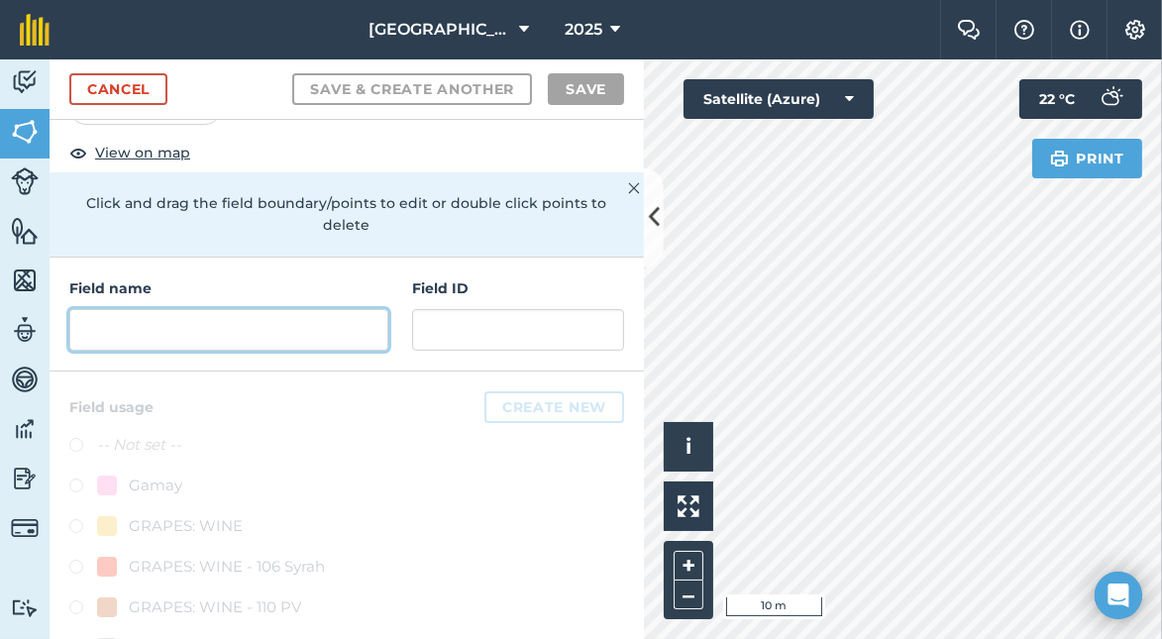
click at [280, 325] on input "text" at bounding box center [228, 330] width 319 height 42
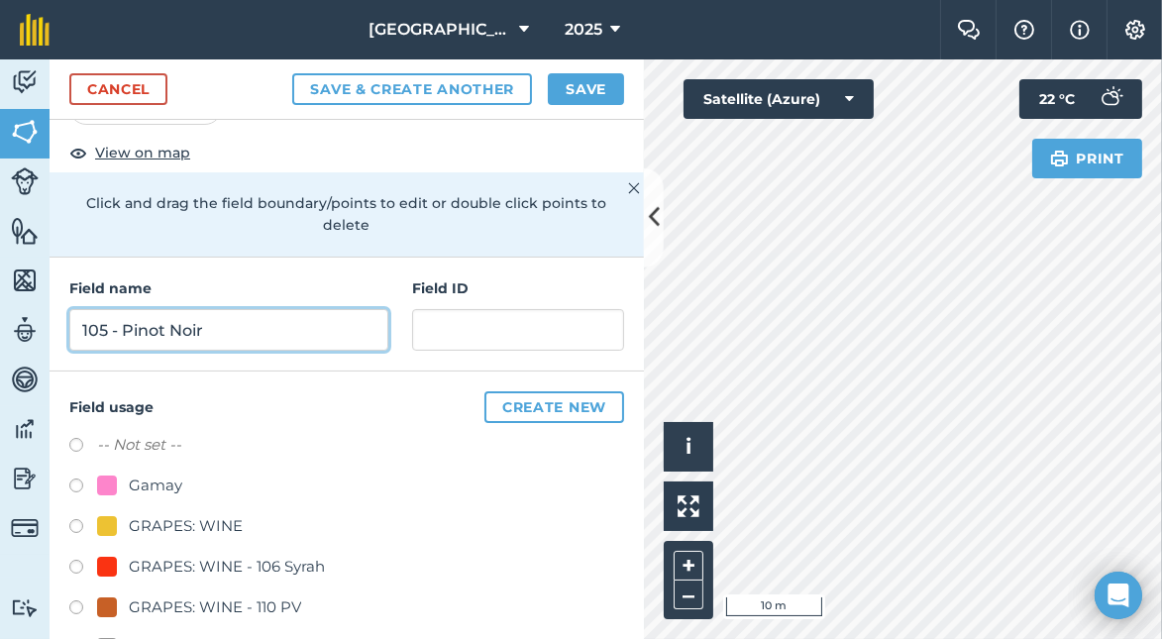
type input "105 - Pinot Noir"
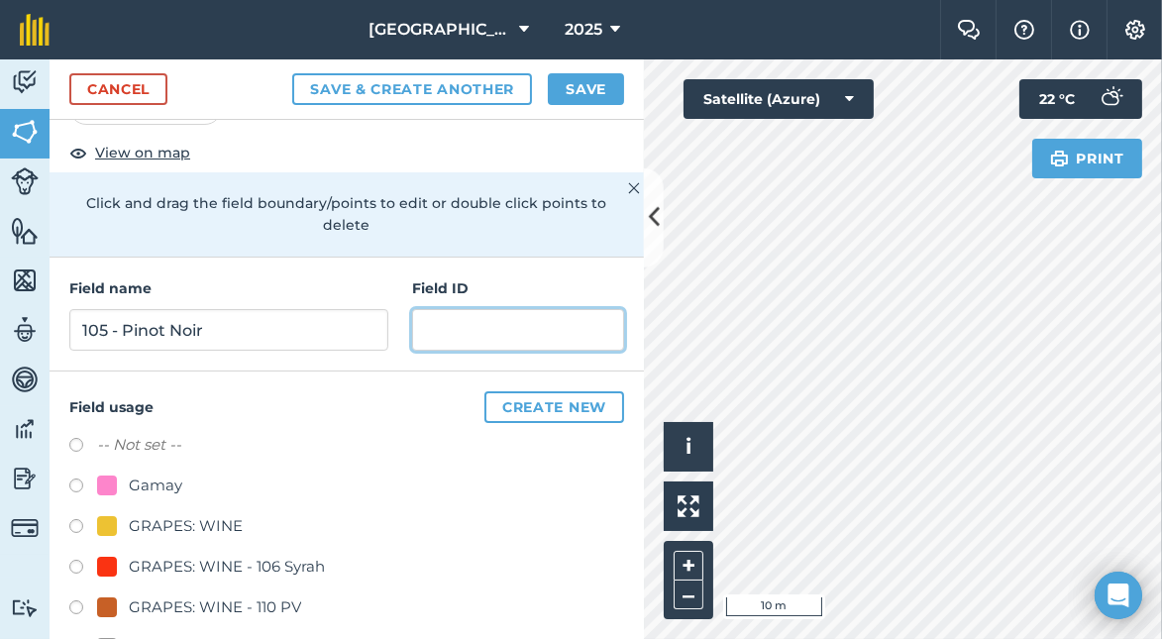
click at [427, 320] on input "text" at bounding box center [518, 330] width 212 height 42
type input "105"
drag, startPoint x: 340, startPoint y: 415, endPoint x: 343, endPoint y: 374, distance: 41.7
click at [343, 374] on div "Field usage Create new -- Not set -- Gamay GRAPES: WINE GRAPES: WINE - 106 Syra…" at bounding box center [347, 616] width 595 height 489
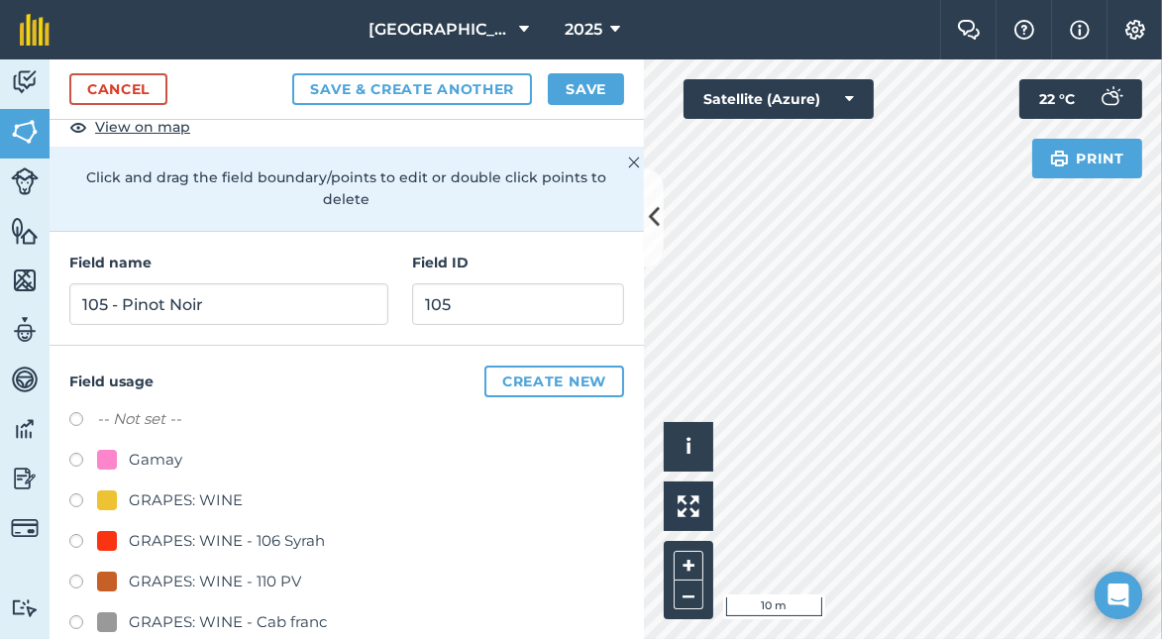
scroll to position [118, 0]
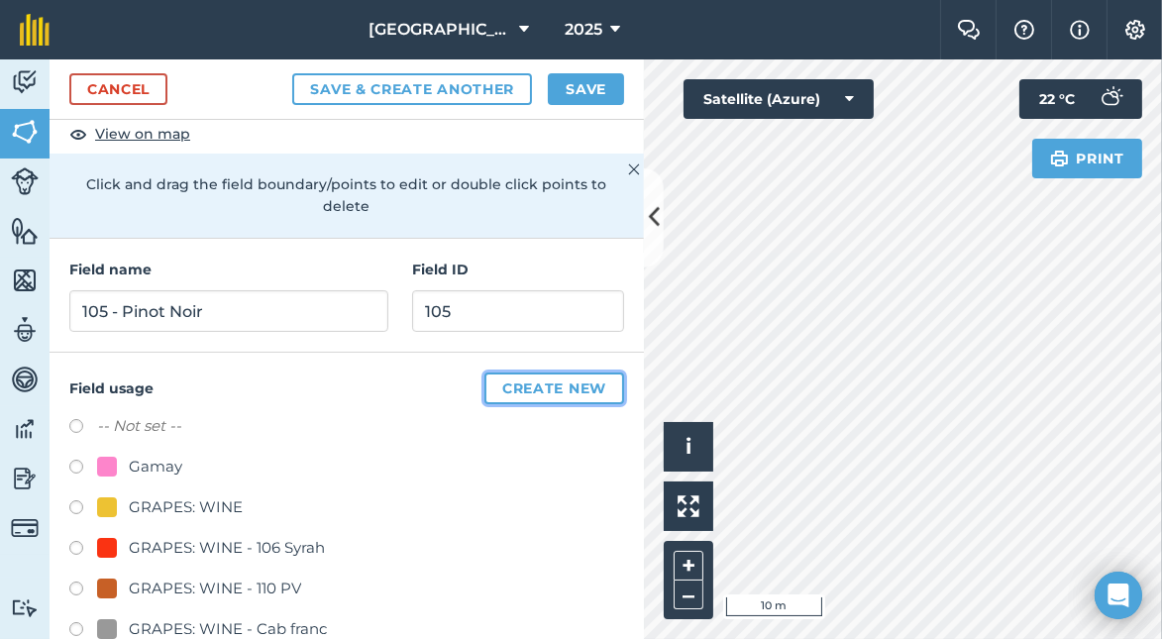
click at [505, 378] on button "Create new" at bounding box center [555, 389] width 140 height 32
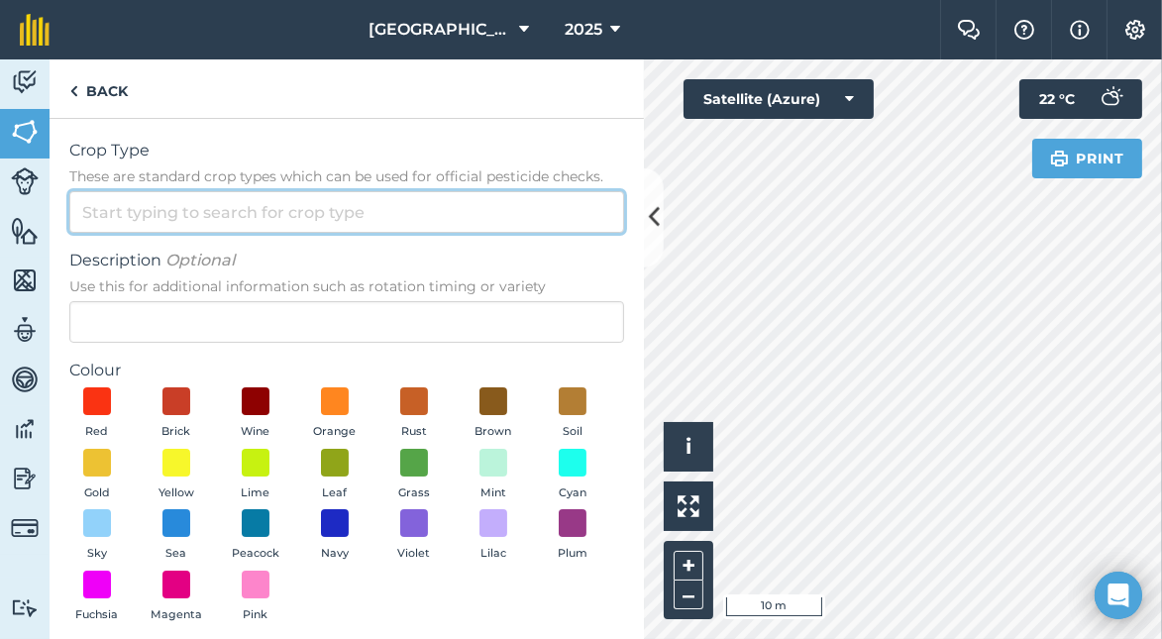
click at [221, 223] on input "Crop Type These are standard crop types which can be used for official pesticid…" at bounding box center [346, 212] width 555 height 42
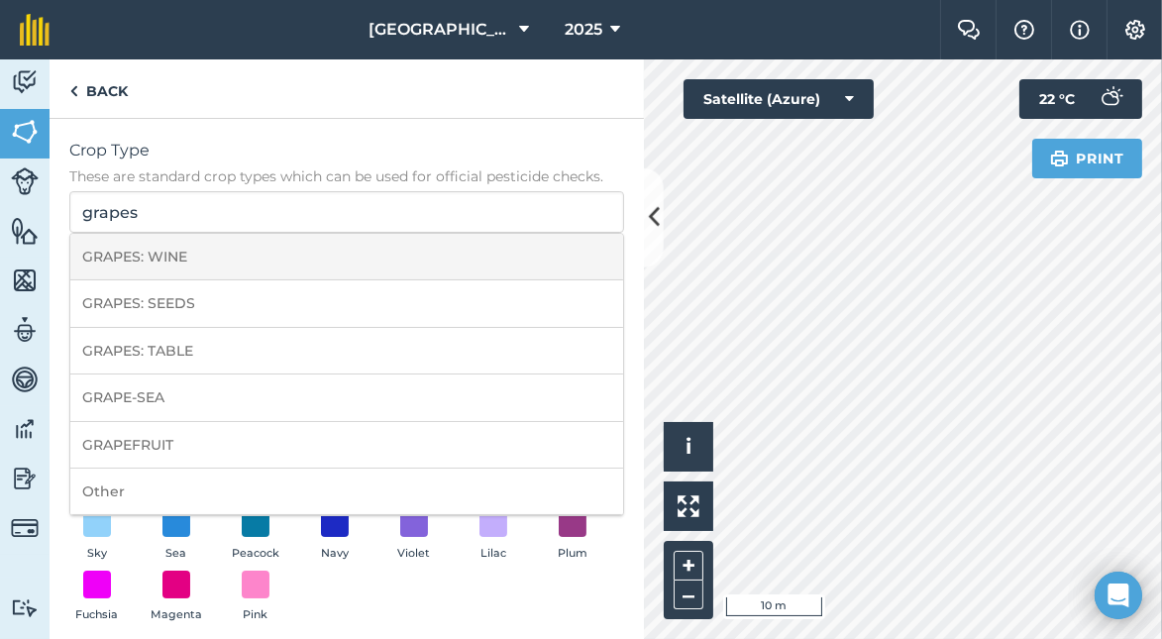
click at [245, 255] on li "GRAPES: WINE" at bounding box center [346, 257] width 553 height 47
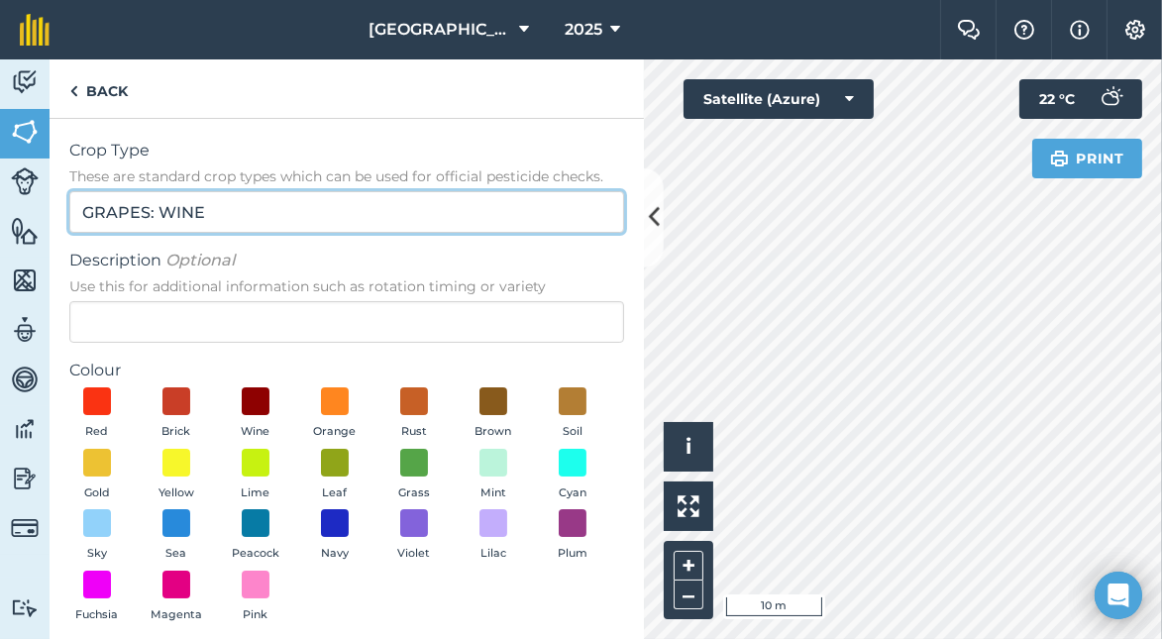
click at [248, 219] on input "GRAPES: WINE" at bounding box center [346, 212] width 555 height 42
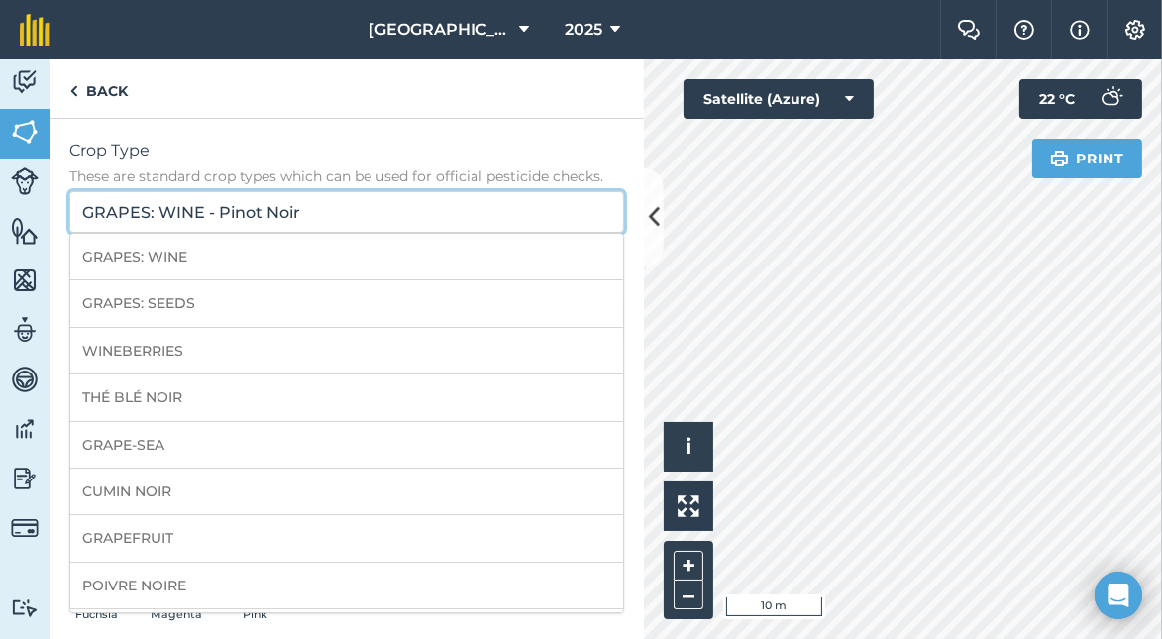
type input "GRAPES: WINE - Pinot Noir"
click at [434, 143] on span "Crop Type" at bounding box center [346, 151] width 555 height 24
click at [434, 191] on input "GRAPES: WINE - Pinot Noir" at bounding box center [346, 212] width 555 height 42
click at [621, 226] on div "Crop Type These are standard crop types which can be used for official pesticid…" at bounding box center [347, 423] width 595 height 608
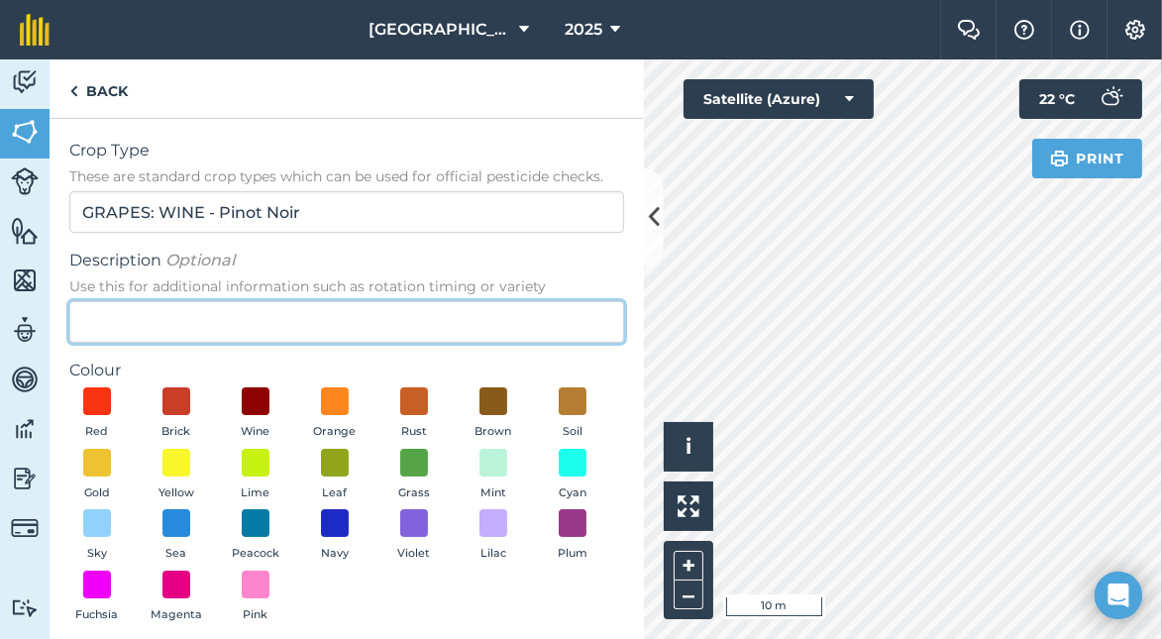
click at [188, 330] on input "Description Optional Use this for additional information such as rotation timin…" at bounding box center [346, 322] width 555 height 42
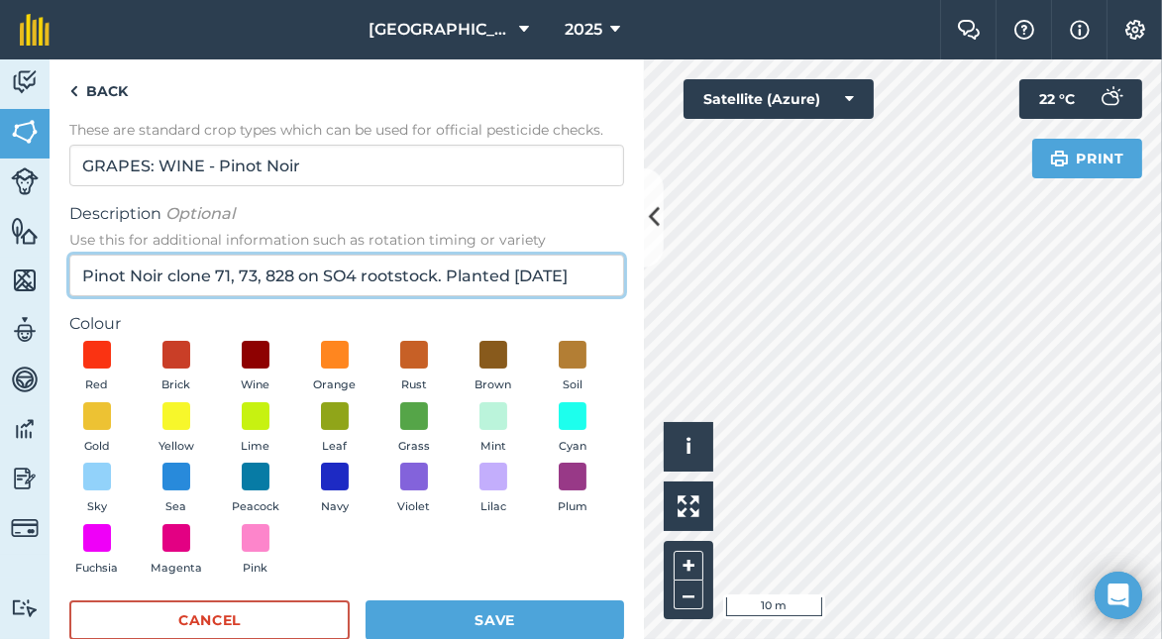
scroll to position [86, 0]
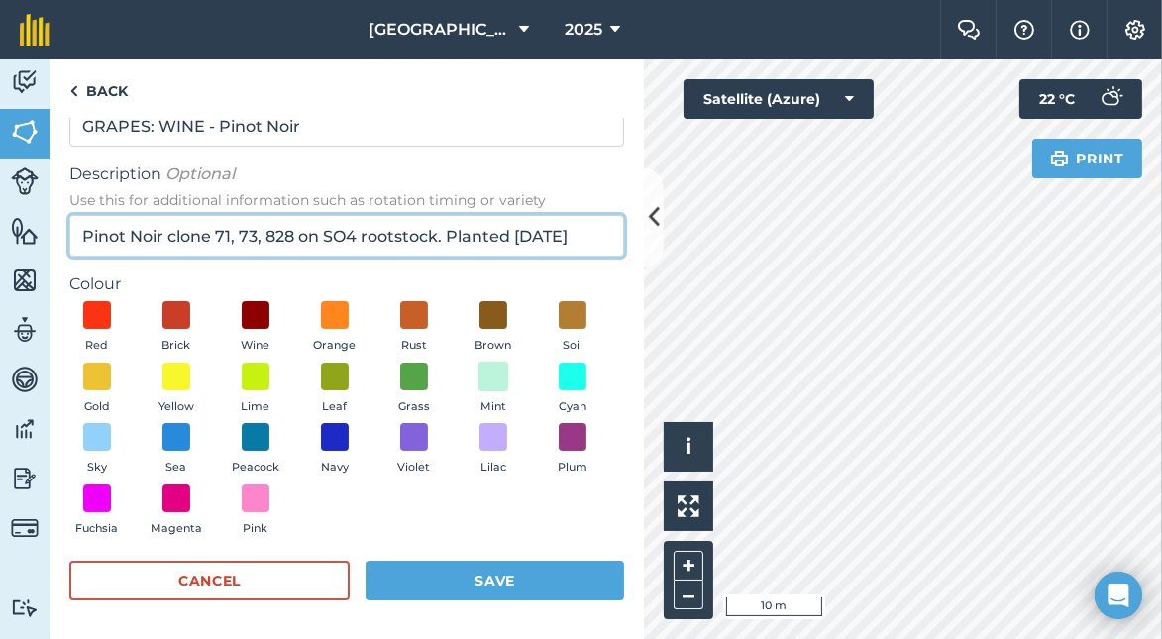
type input "Pinot Noir clone 71, 73, 828 on SO4 rootstock. Planted [DATE]"
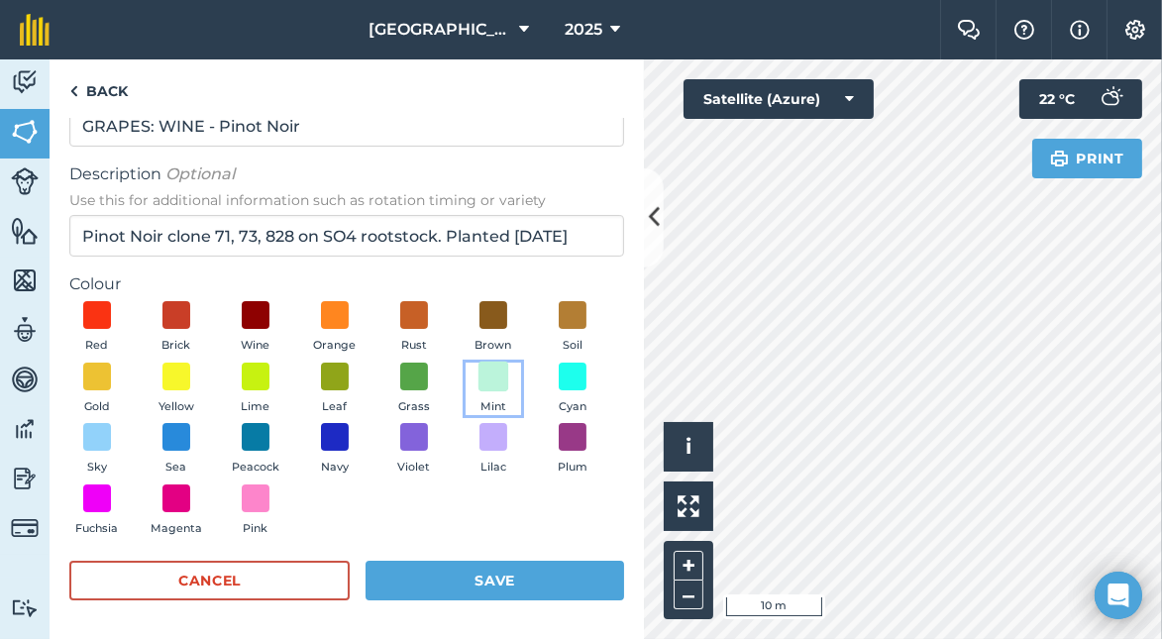
scroll to position [0, 0]
click at [479, 391] on span at bounding box center [494, 376] width 31 height 31
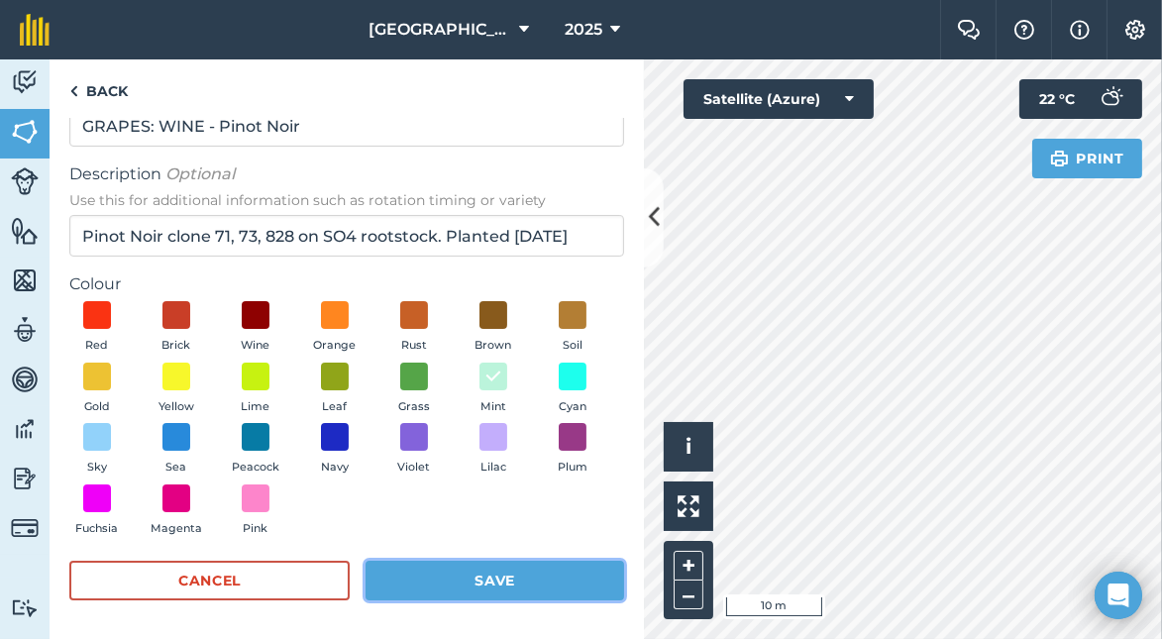
click at [457, 569] on button "Save" at bounding box center [495, 581] width 259 height 40
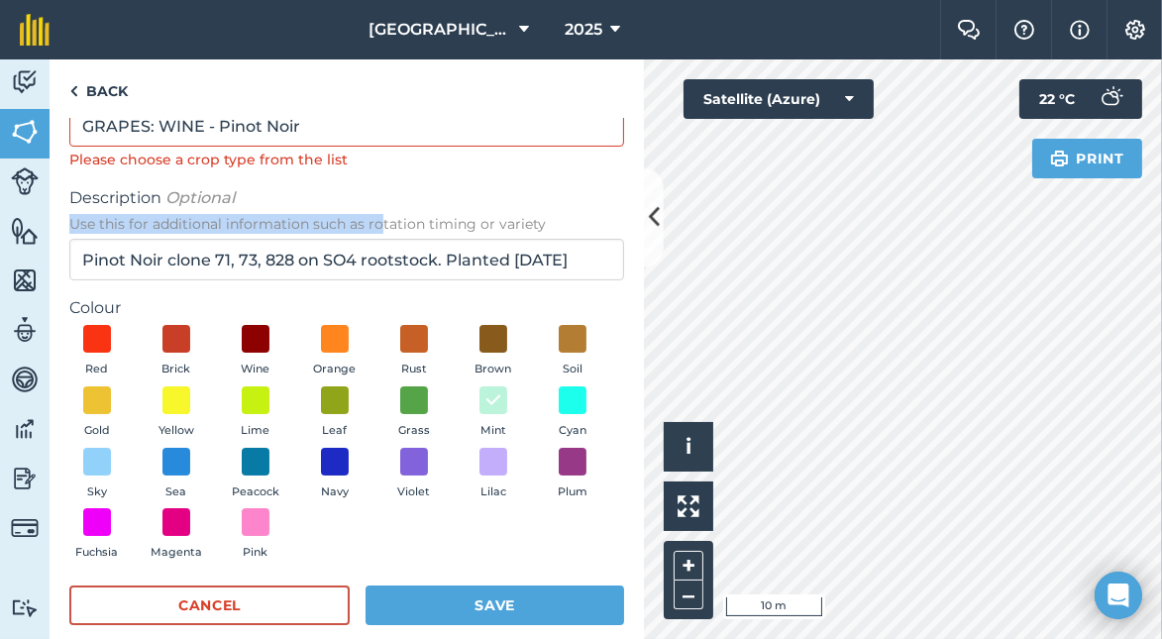
drag, startPoint x: 375, startPoint y: 203, endPoint x: 379, endPoint y: 225, distance: 22.2
click at [378, 228] on label "Description Optional Use this for additional information such as rotation timin…" at bounding box center [346, 210] width 555 height 48
click at [394, 201] on span "Description Optional" at bounding box center [346, 198] width 555 height 24
click at [394, 239] on input "Pinot Noir clone 71, 73, 828 on SO4 rootstock. Planted [DATE]" at bounding box center [346, 260] width 555 height 42
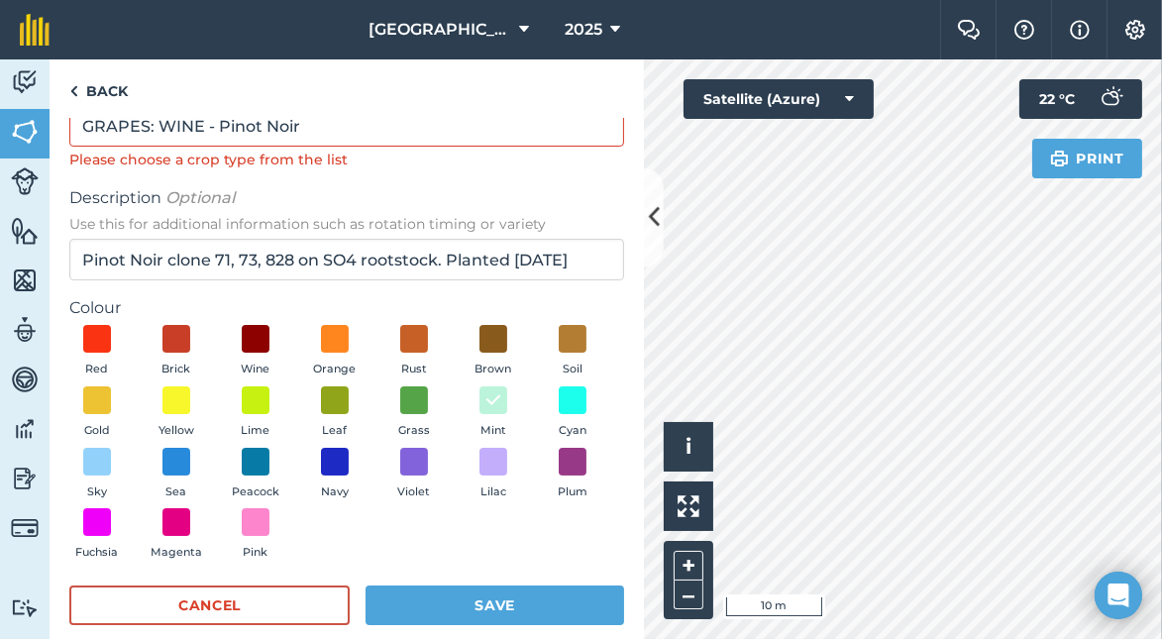
drag, startPoint x: 421, startPoint y: 184, endPoint x: 423, endPoint y: 201, distance: 17.0
click at [423, 201] on form "Crop Type These are standard crop types which can be used for official pesticid…" at bounding box center [346, 349] width 555 height 593
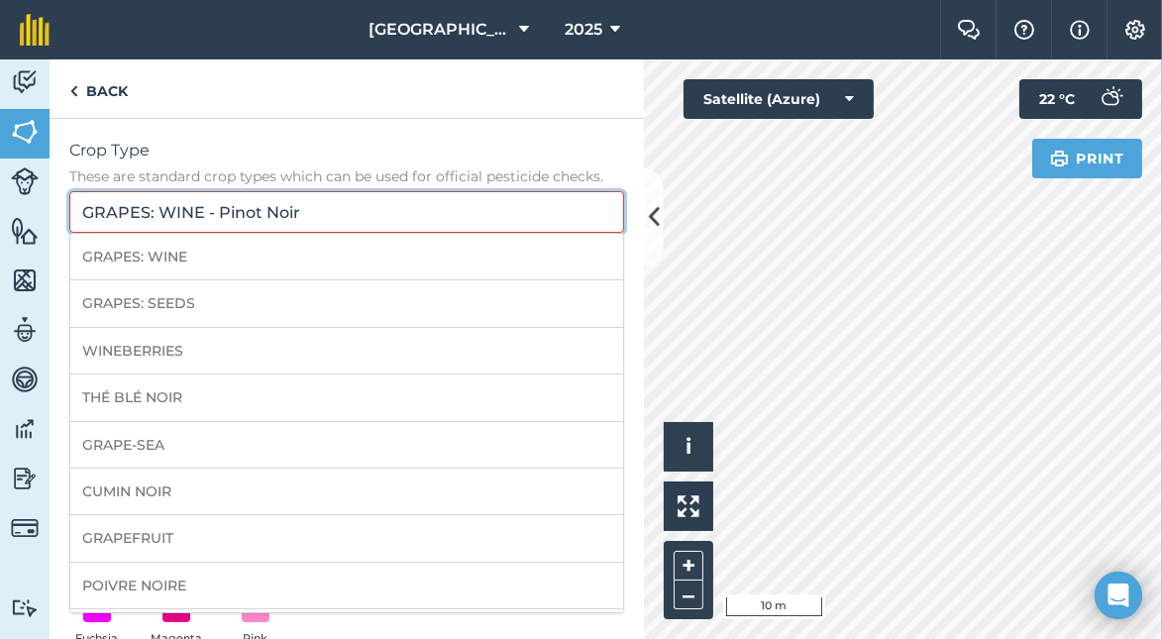
click at [422, 205] on input "GRAPES: WINE - Pinot Noir" at bounding box center [346, 212] width 555 height 42
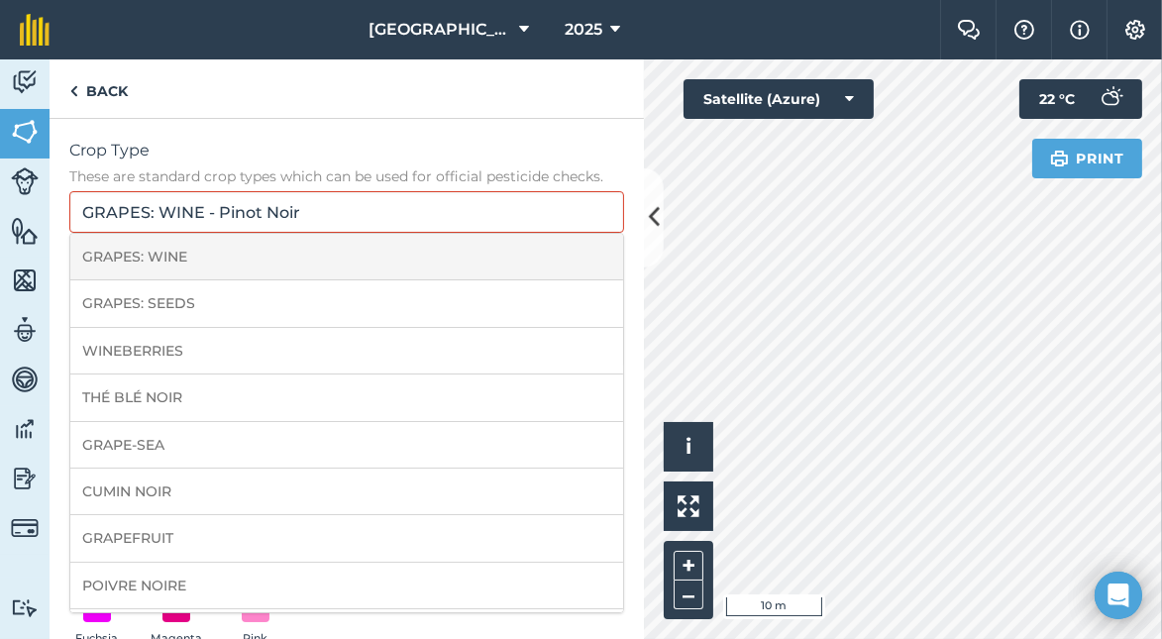
click at [283, 254] on li "GRAPES: WINE" at bounding box center [346, 257] width 553 height 47
type input "GRAPES: WINE"
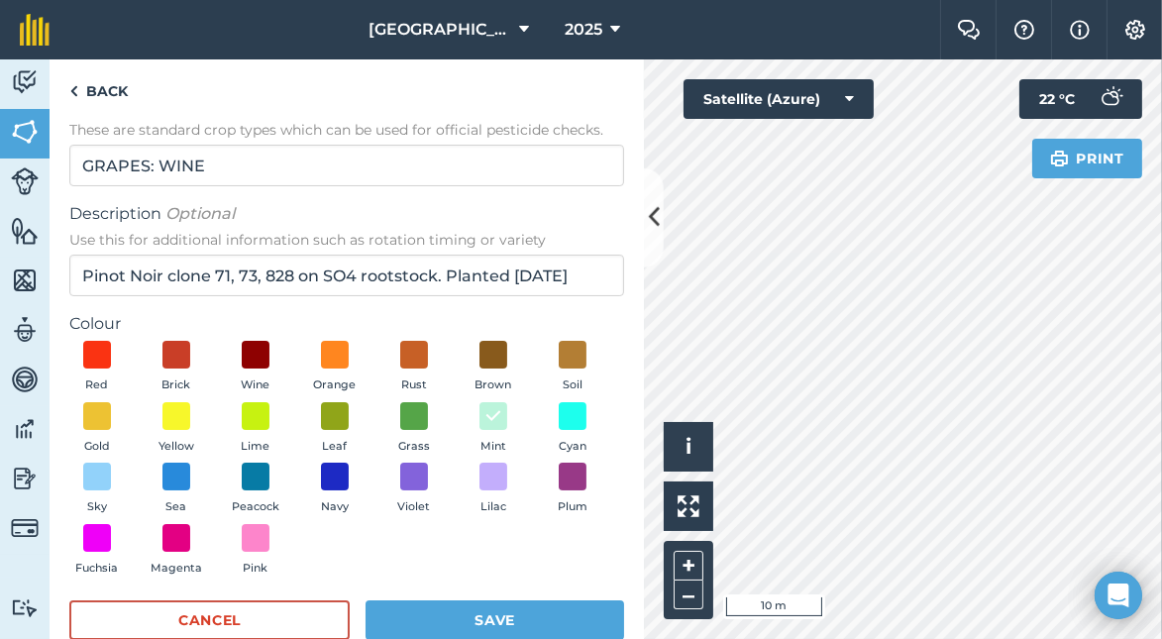
scroll to position [86, 0]
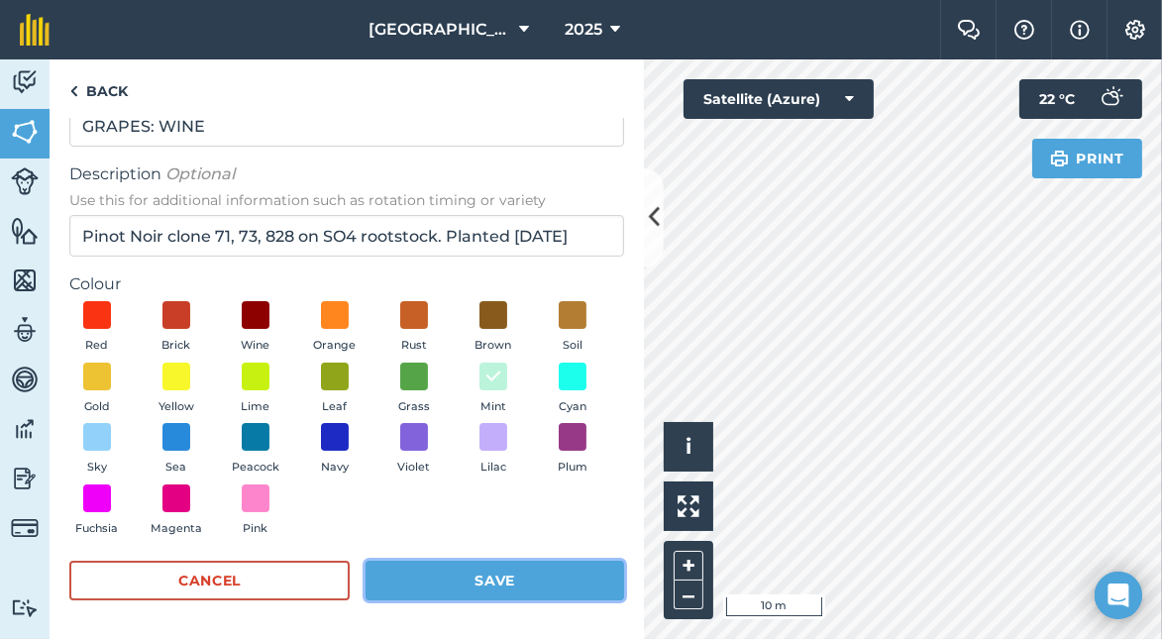
click at [490, 582] on button "Save" at bounding box center [495, 581] width 259 height 40
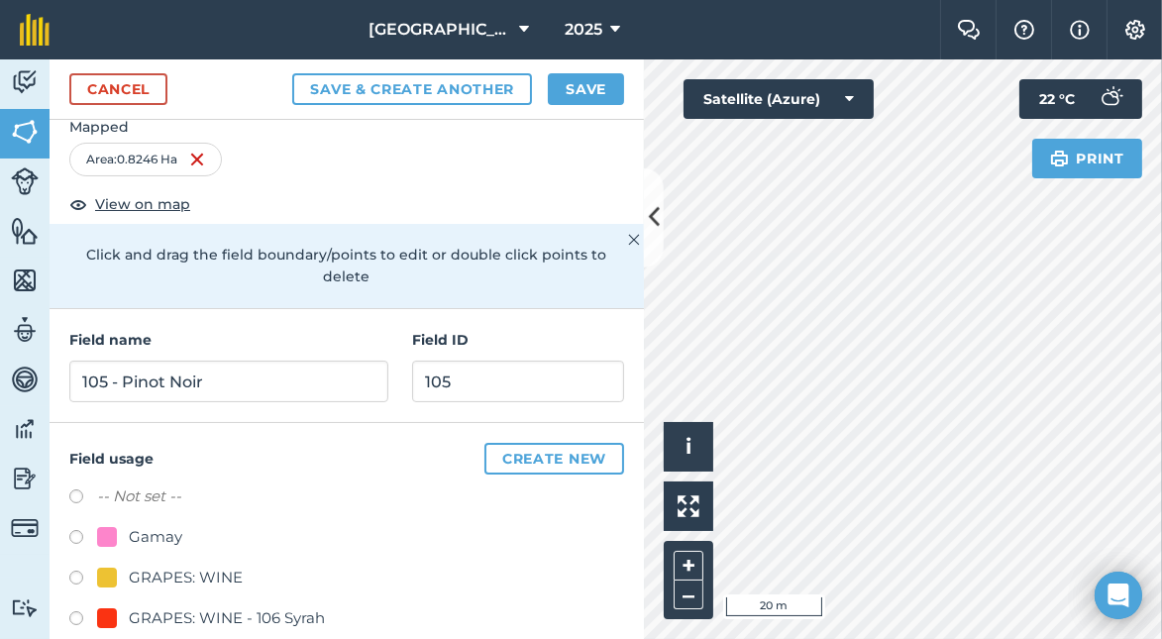
scroll to position [19, 0]
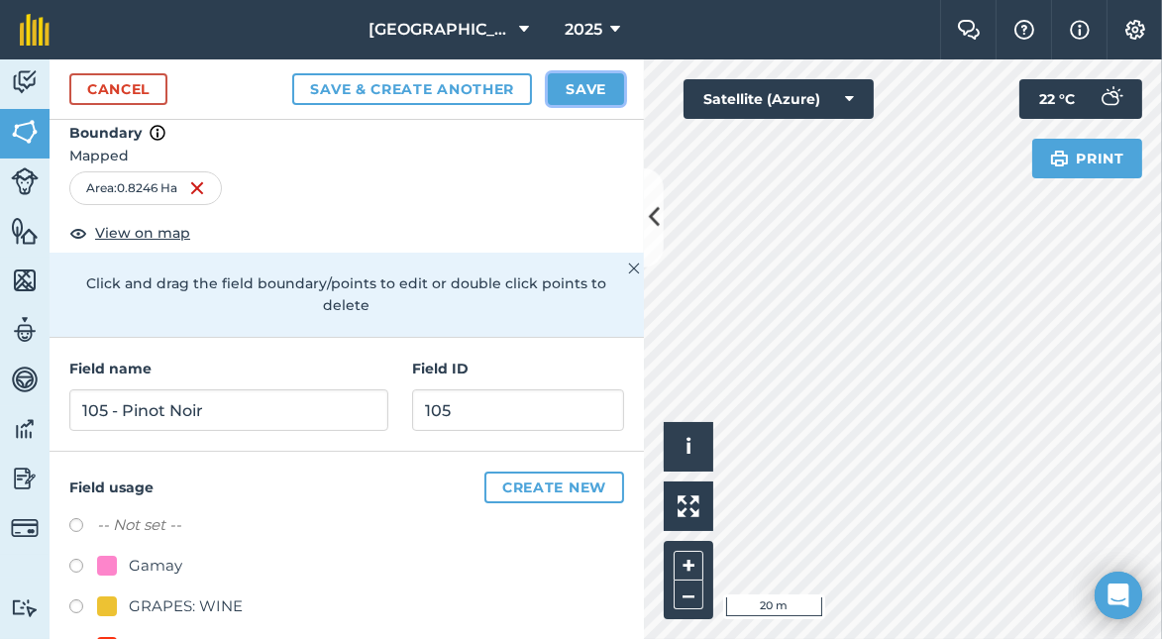
click at [598, 84] on button "Save" at bounding box center [586, 89] width 76 height 32
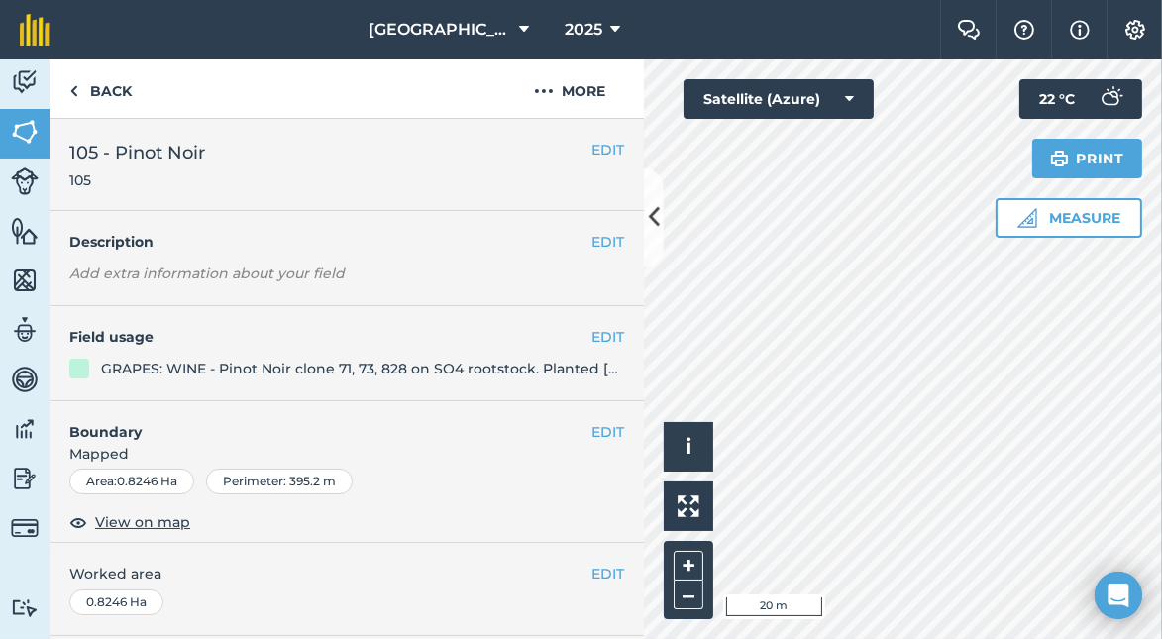
click at [616, 377] on div "Activity Fields Livestock Features Maps Team Vehicles Data Reporting Billing Tu…" at bounding box center [581, 349] width 1162 height 580
click at [145, 90] on link "Back" at bounding box center [101, 88] width 102 height 58
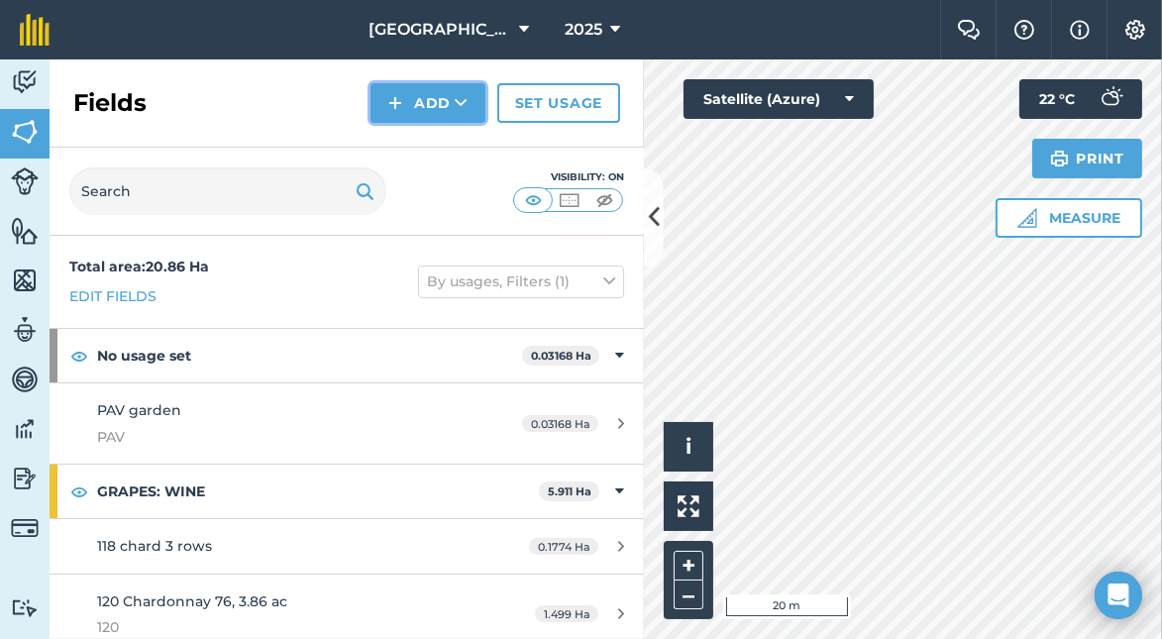
click at [441, 98] on button "Add" at bounding box center [428, 103] width 115 height 40
click at [440, 152] on link "Draw" at bounding box center [428, 148] width 109 height 44
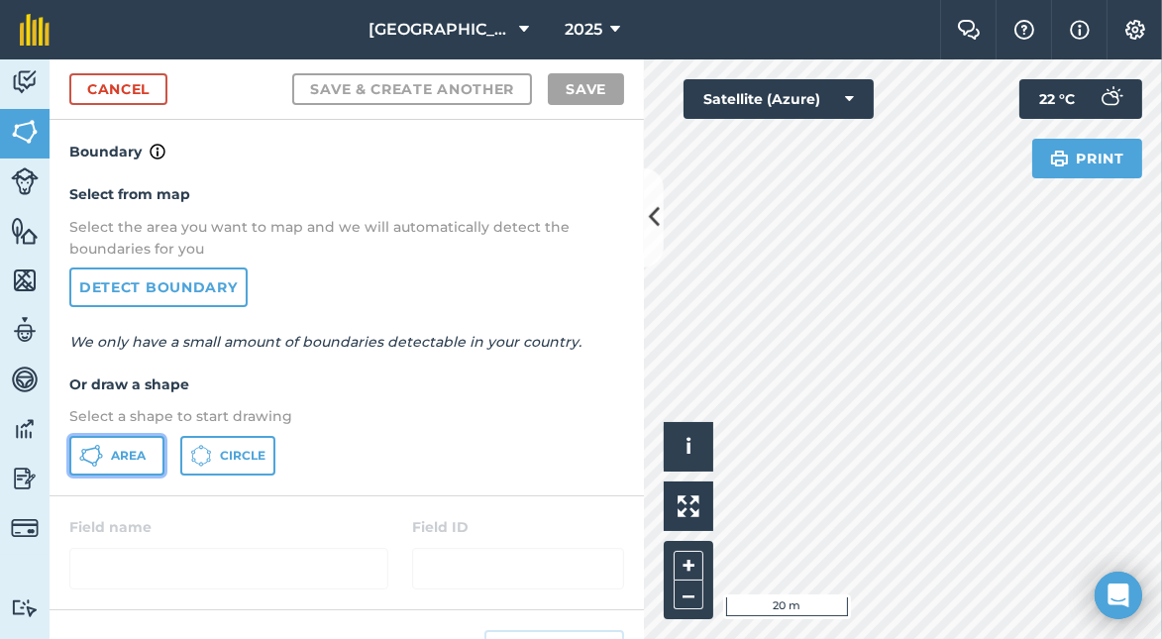
click at [140, 445] on button "Area" at bounding box center [116, 456] width 95 height 40
click at [649, 228] on icon at bounding box center [653, 217] width 11 height 35
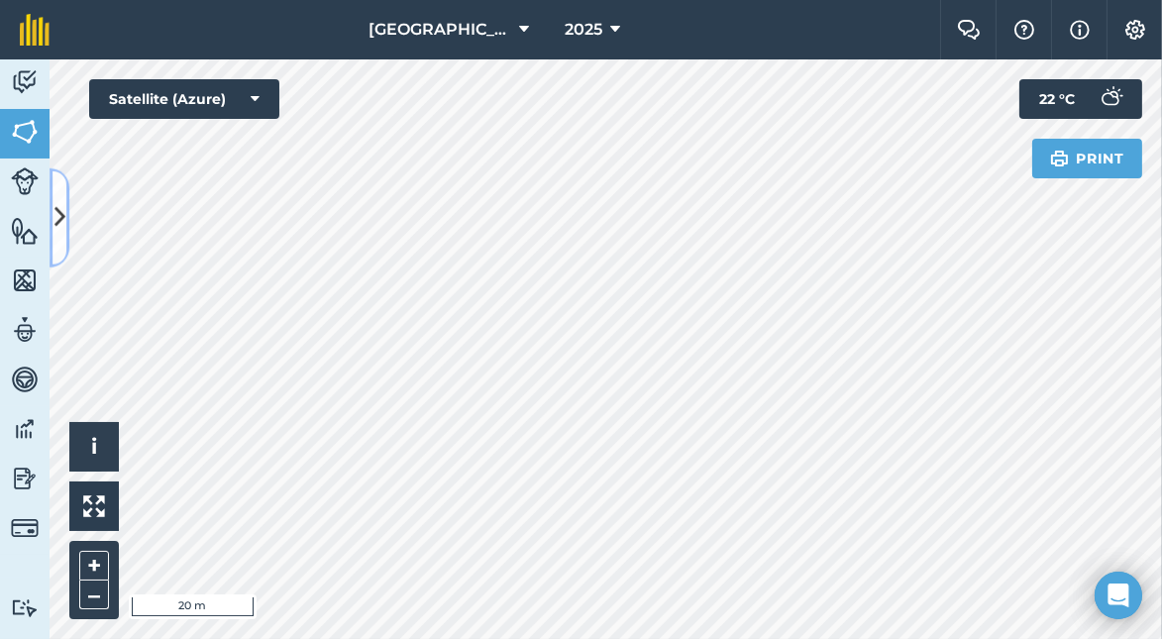
click at [62, 242] on button at bounding box center [60, 217] width 20 height 99
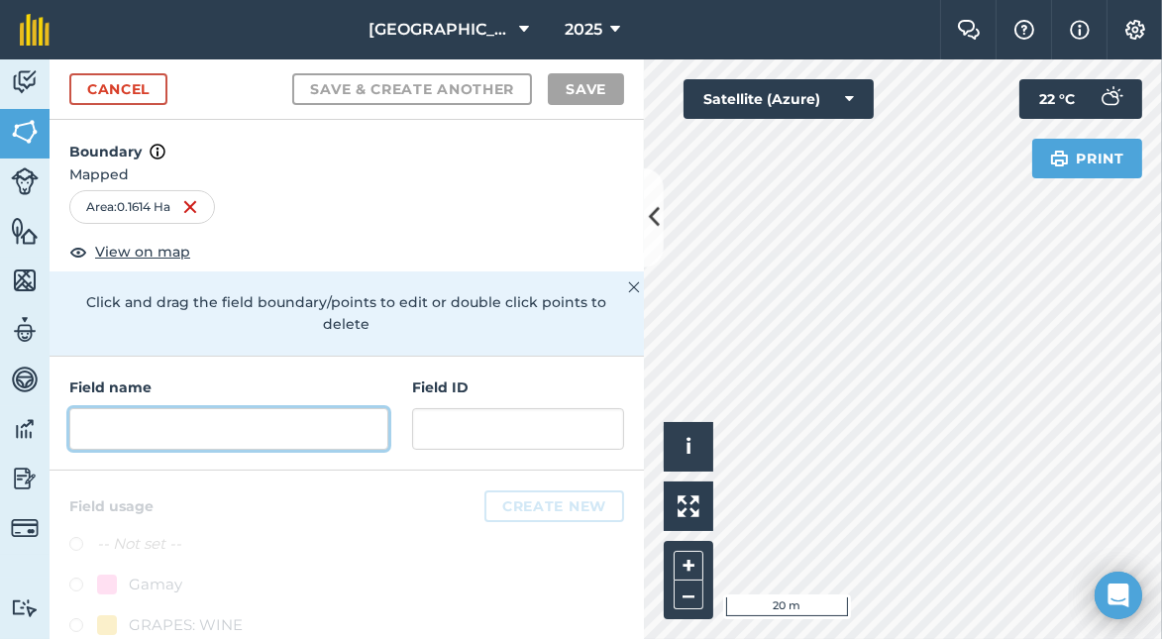
click at [277, 412] on input "text" at bounding box center [228, 429] width 319 height 42
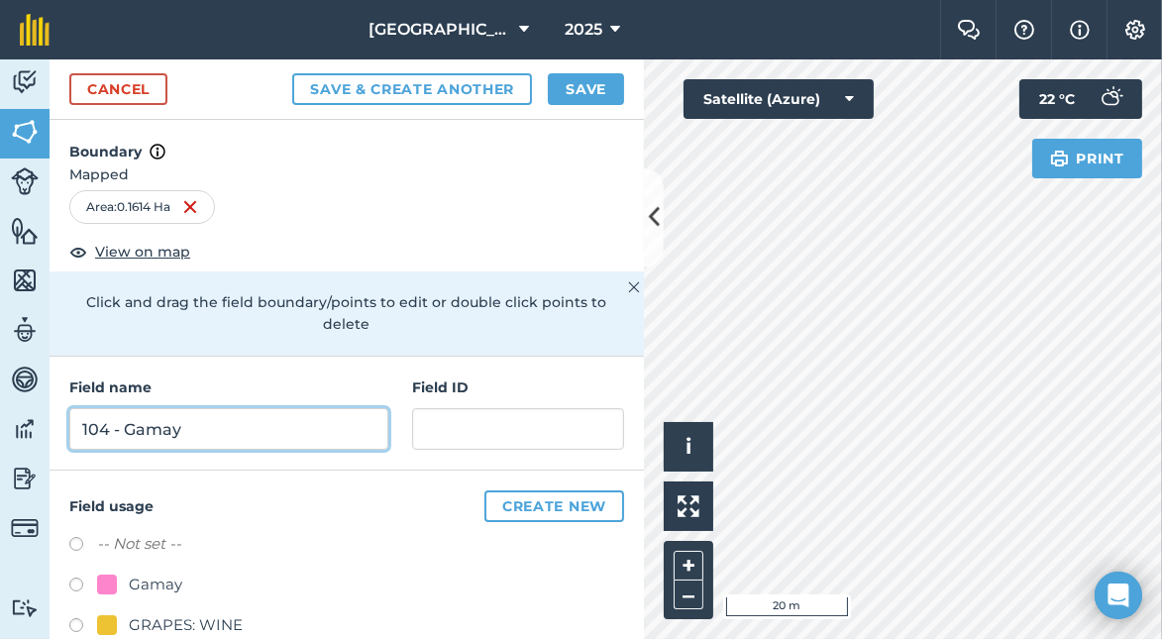
type input "104 - Gamay"
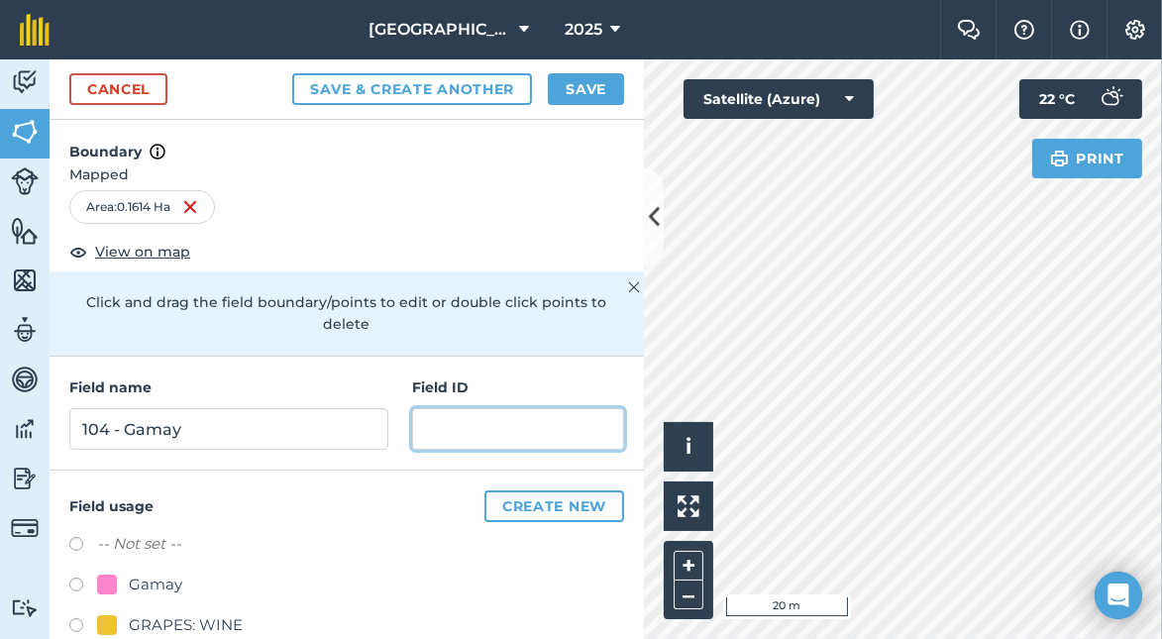
click at [466, 410] on input "text" at bounding box center [518, 429] width 212 height 42
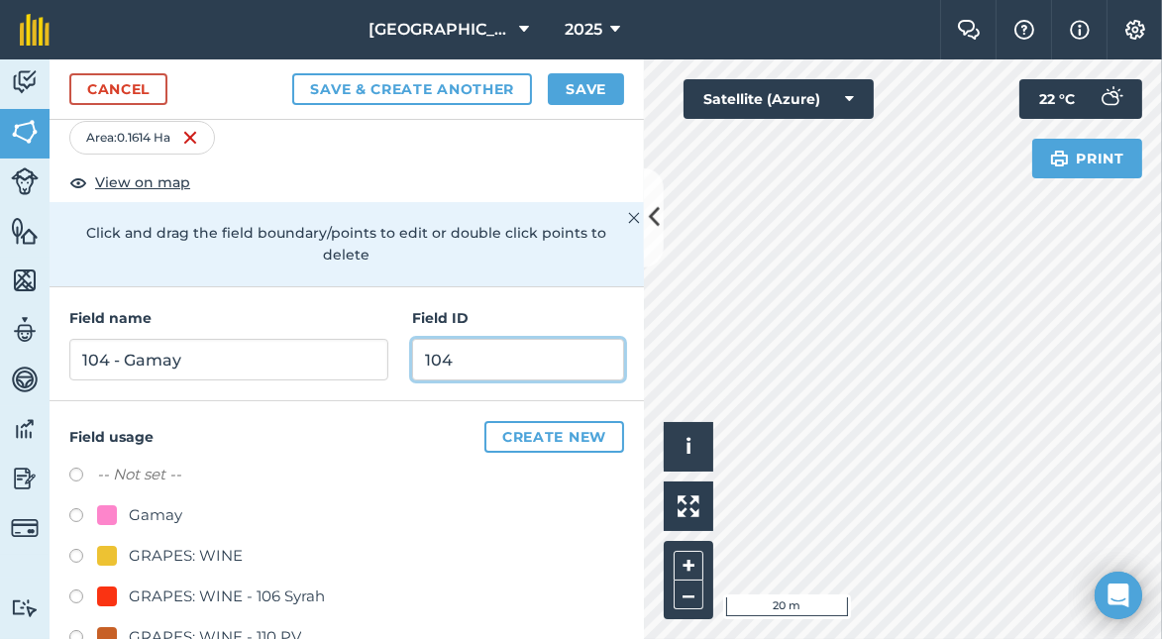
scroll to position [99, 0]
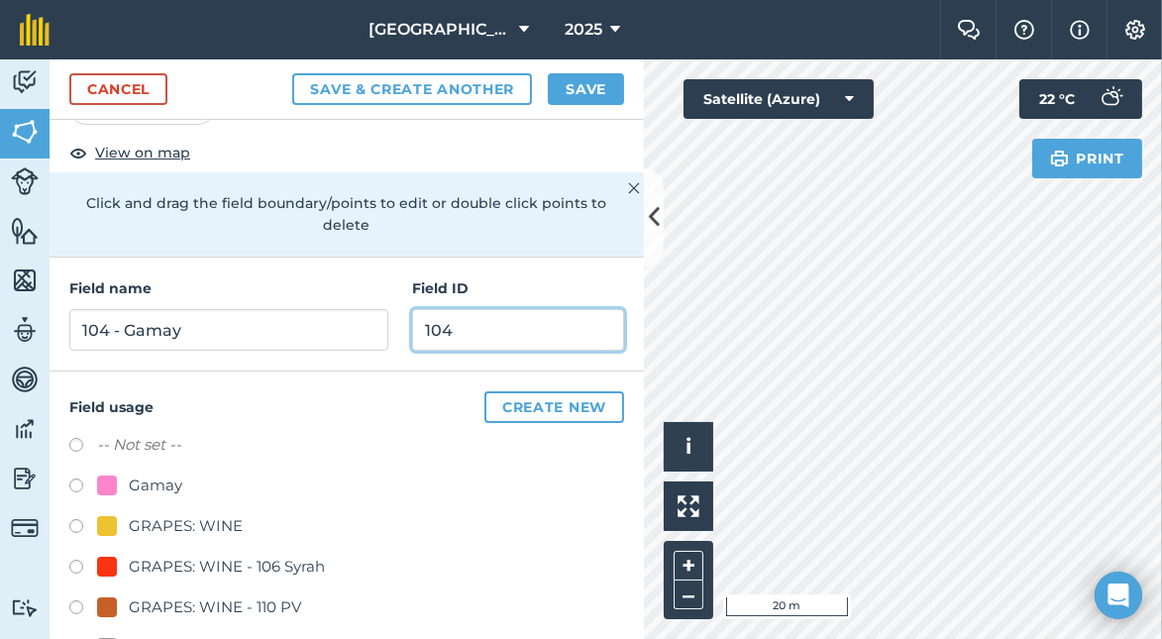
type input "104"
click at [77, 484] on label at bounding box center [83, 489] width 28 height 20
radio input "true"
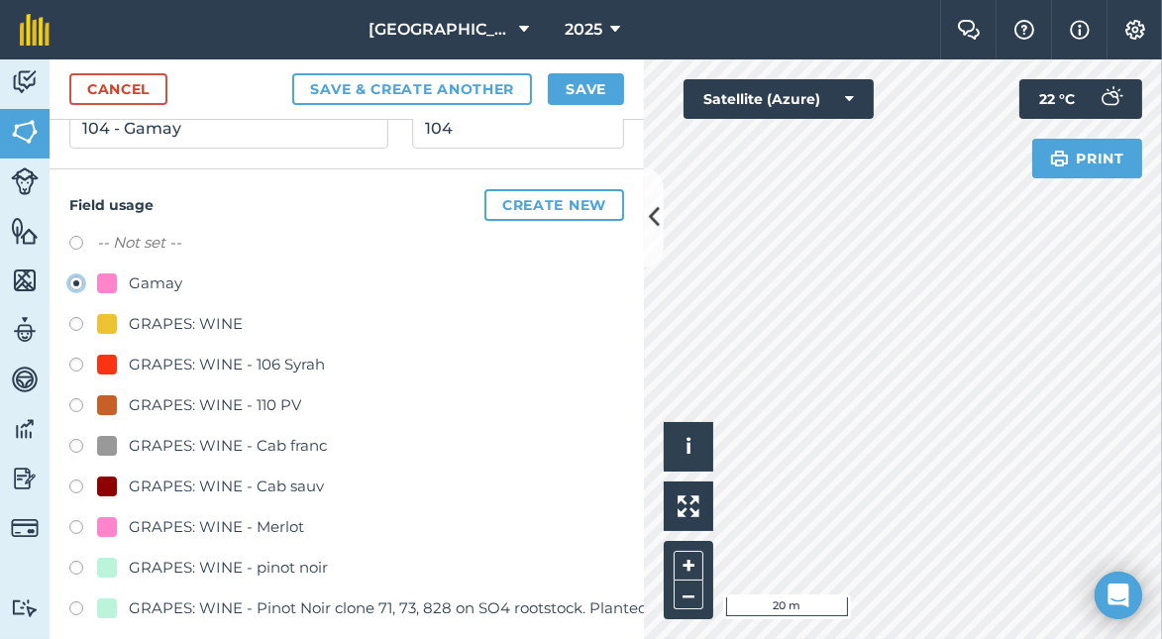
scroll to position [273, 0]
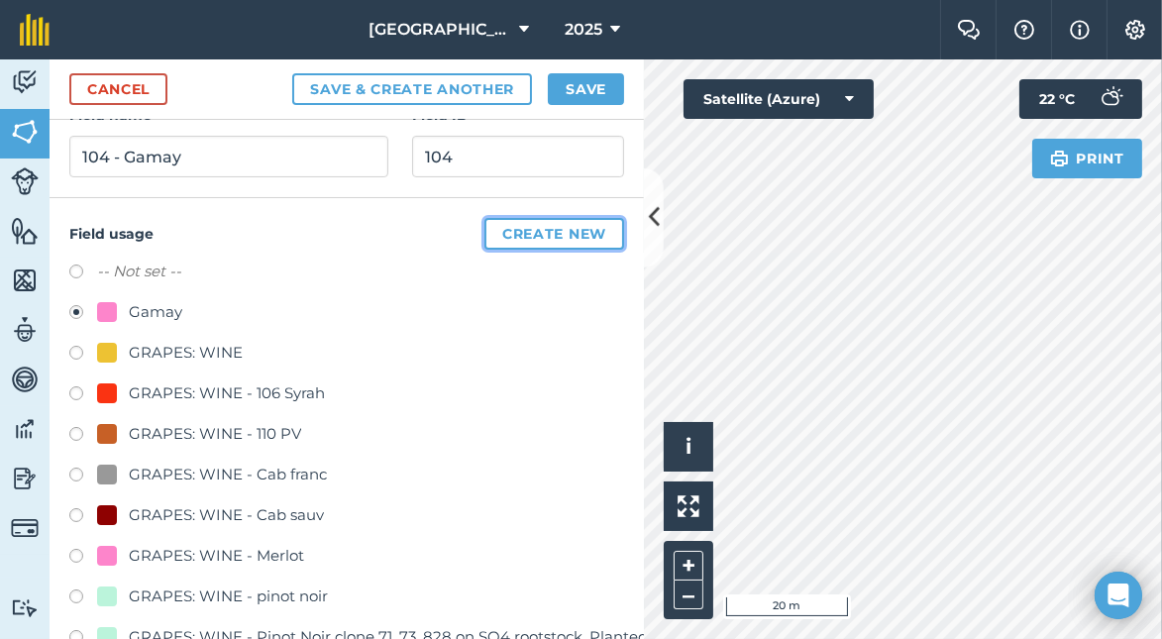
click at [491, 235] on button "Create new" at bounding box center [555, 234] width 140 height 32
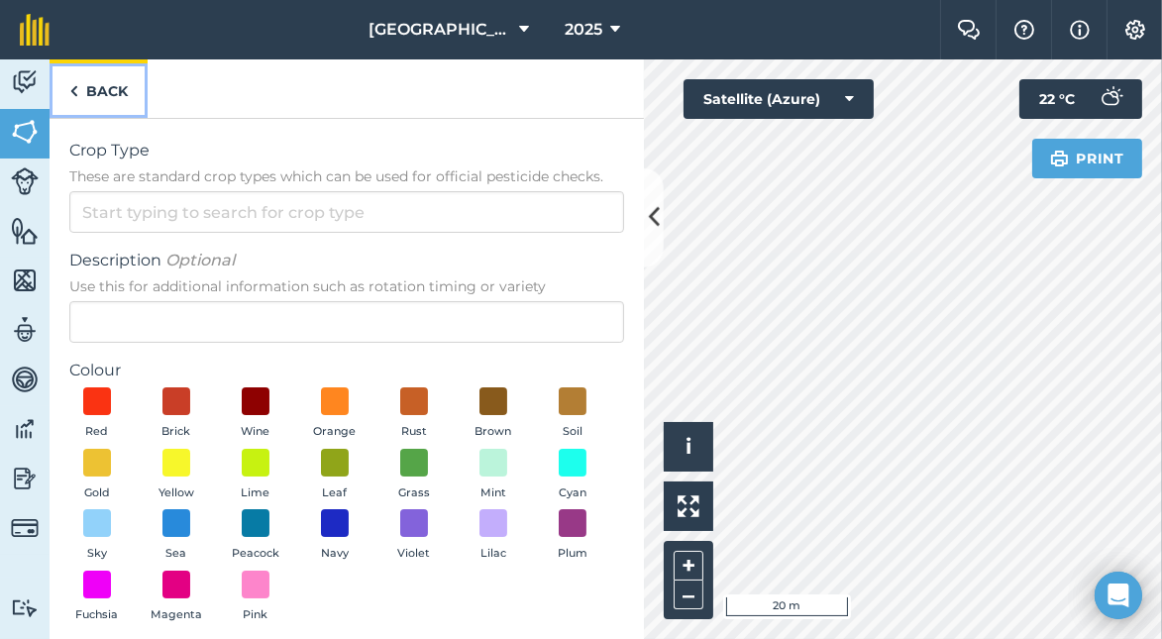
click at [107, 87] on link "Back" at bounding box center [99, 88] width 98 height 58
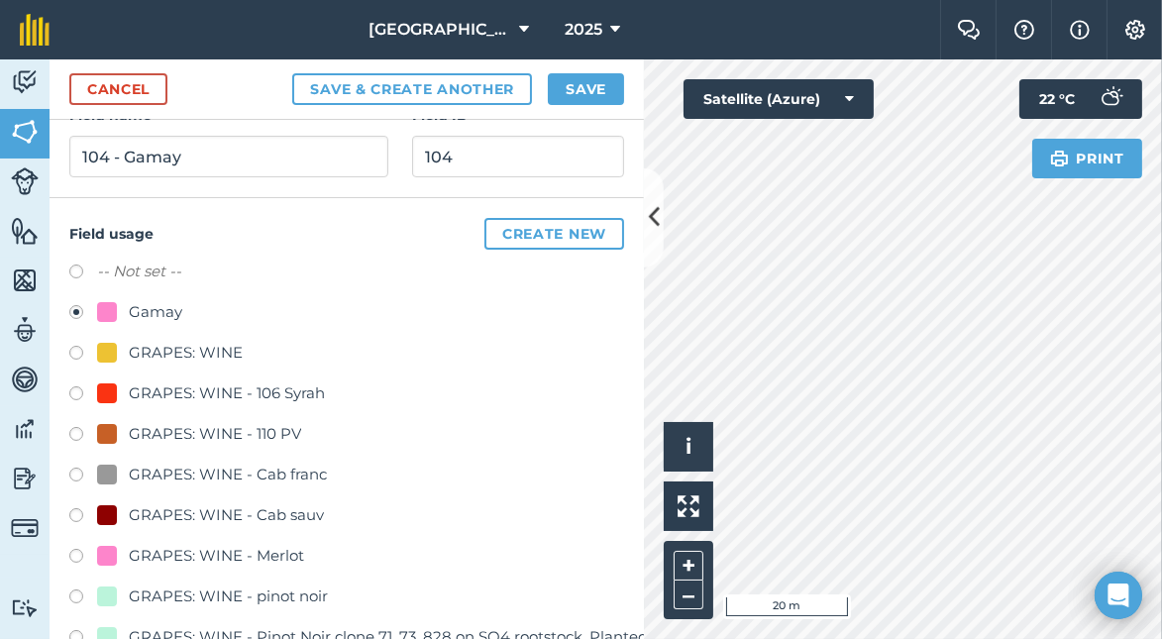
click at [75, 270] on label at bounding box center [83, 275] width 28 height 20
radio input "true"
click at [485, 229] on button "Create new" at bounding box center [555, 234] width 140 height 32
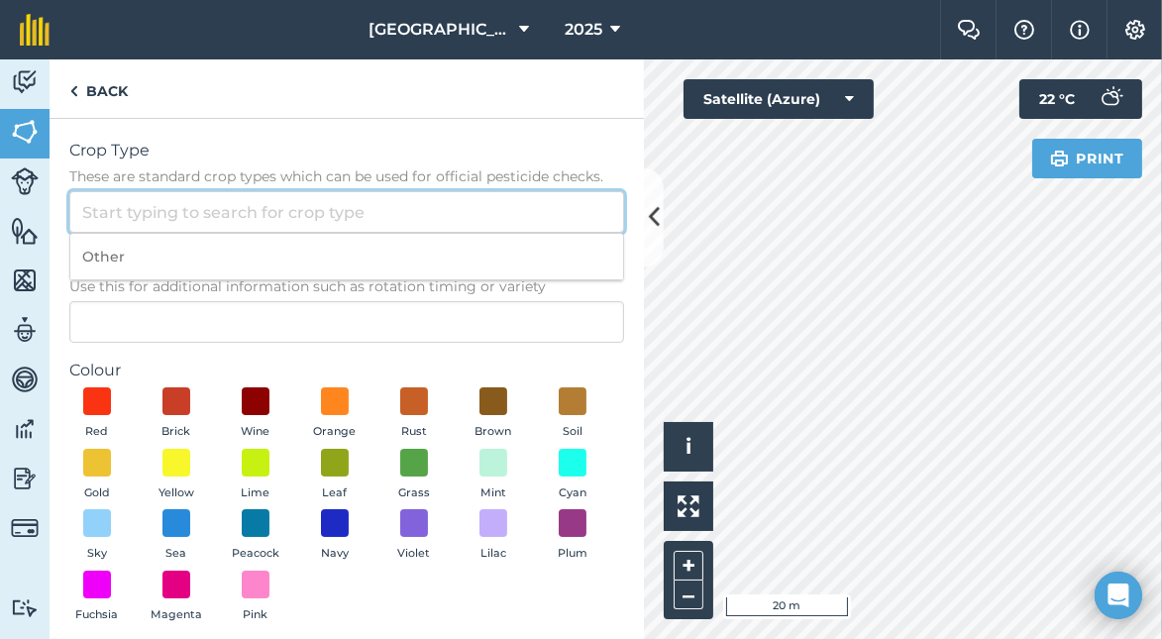
click at [228, 213] on input "Crop Type These are standard crop types which can be used for official pesticid…" at bounding box center [346, 212] width 555 height 42
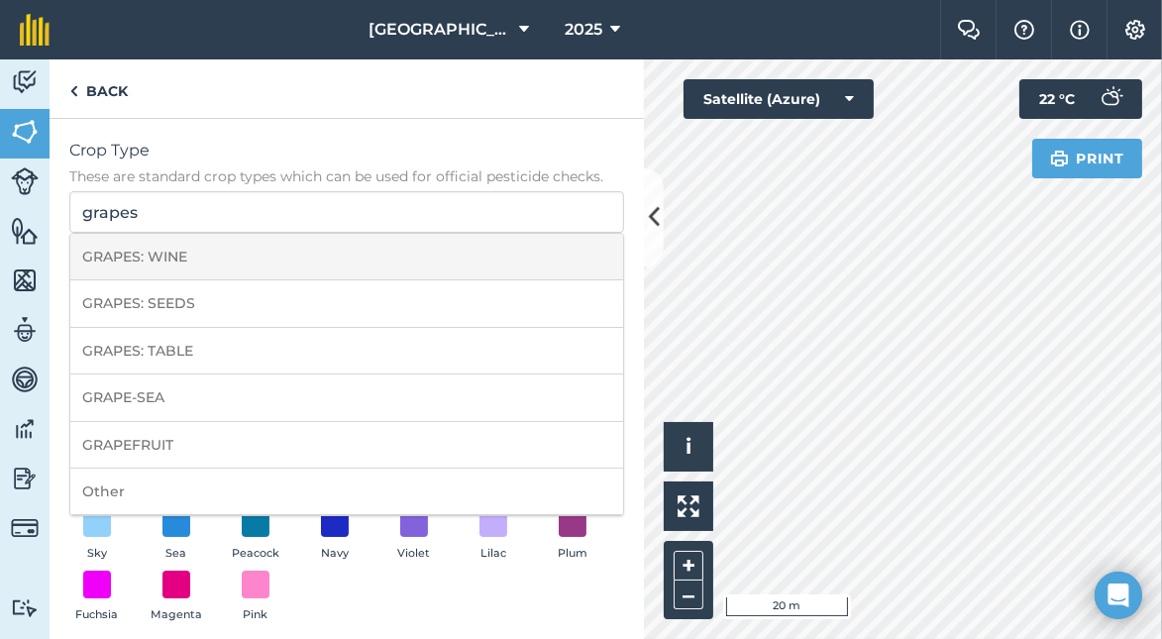
click at [205, 263] on li "GRAPES: WINE" at bounding box center [346, 257] width 553 height 47
type input "GRAPES: WINE"
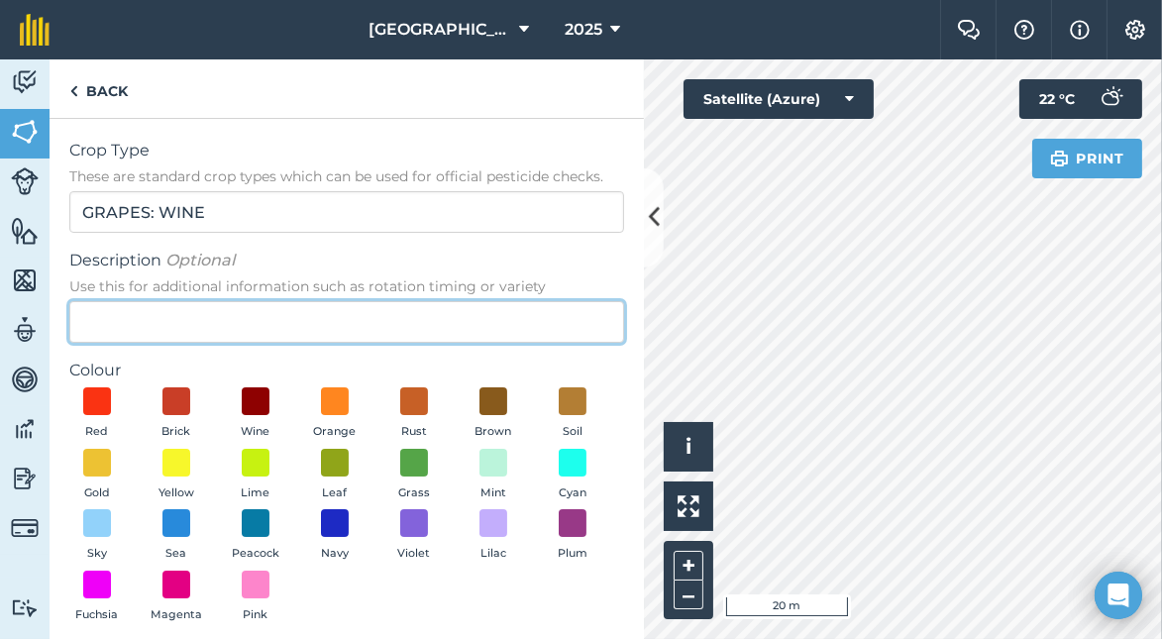
click at [205, 307] on input "Description Optional Use this for additional information such as rotation timin…" at bounding box center [346, 322] width 555 height 42
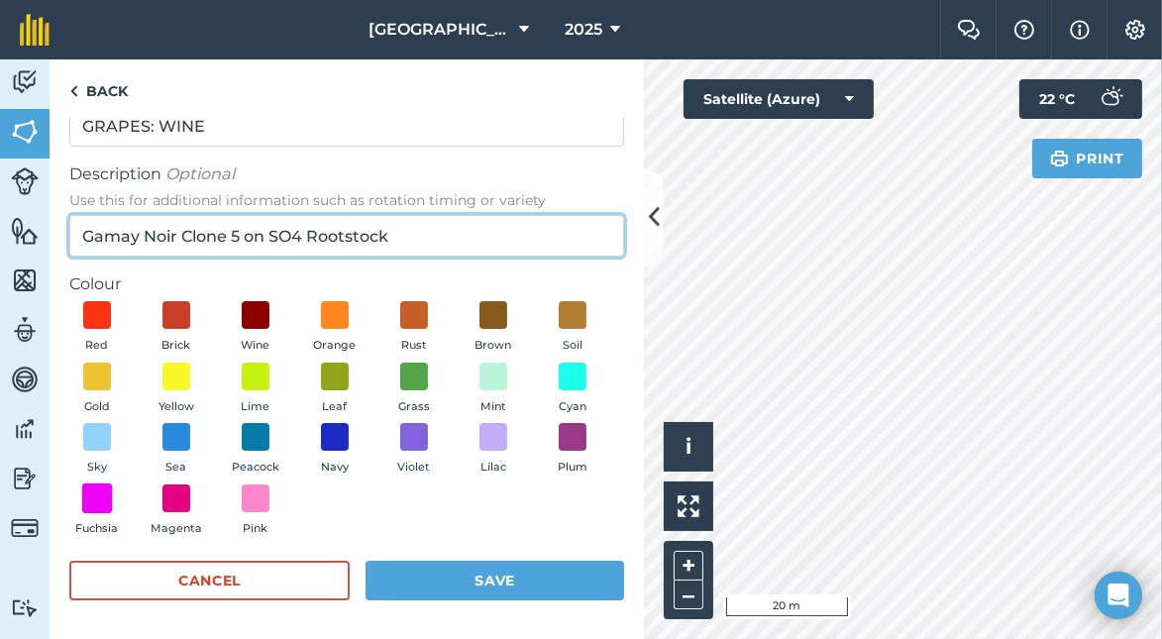
type input "Gamay Noir Clone 5 on SO4 Rootstock"
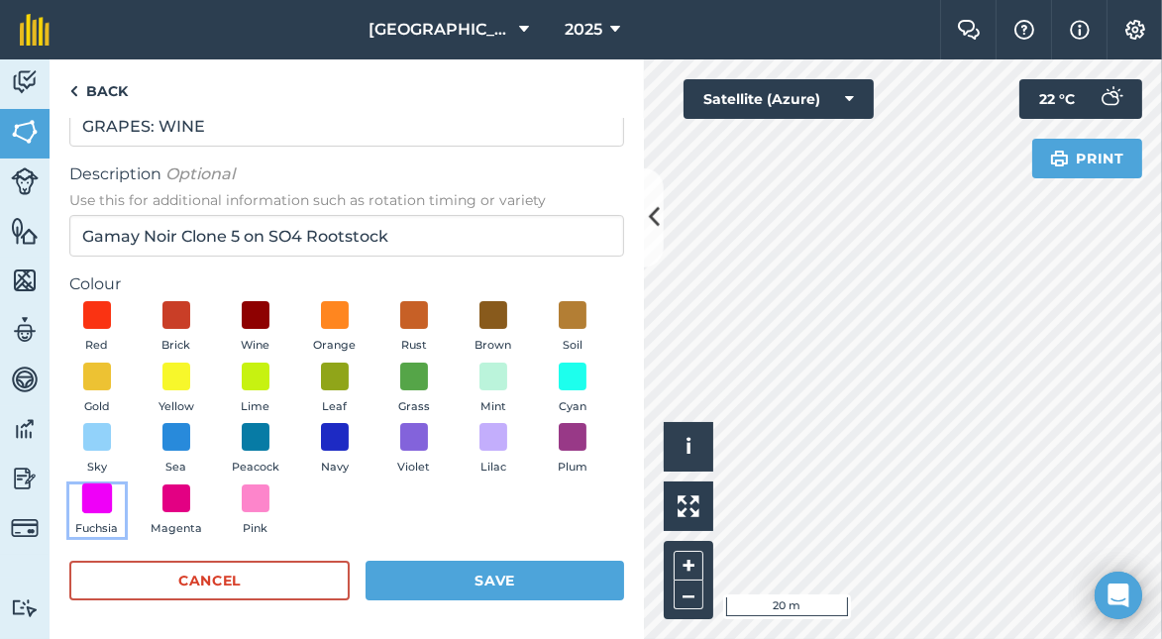
click at [113, 495] on span at bounding box center [97, 498] width 31 height 31
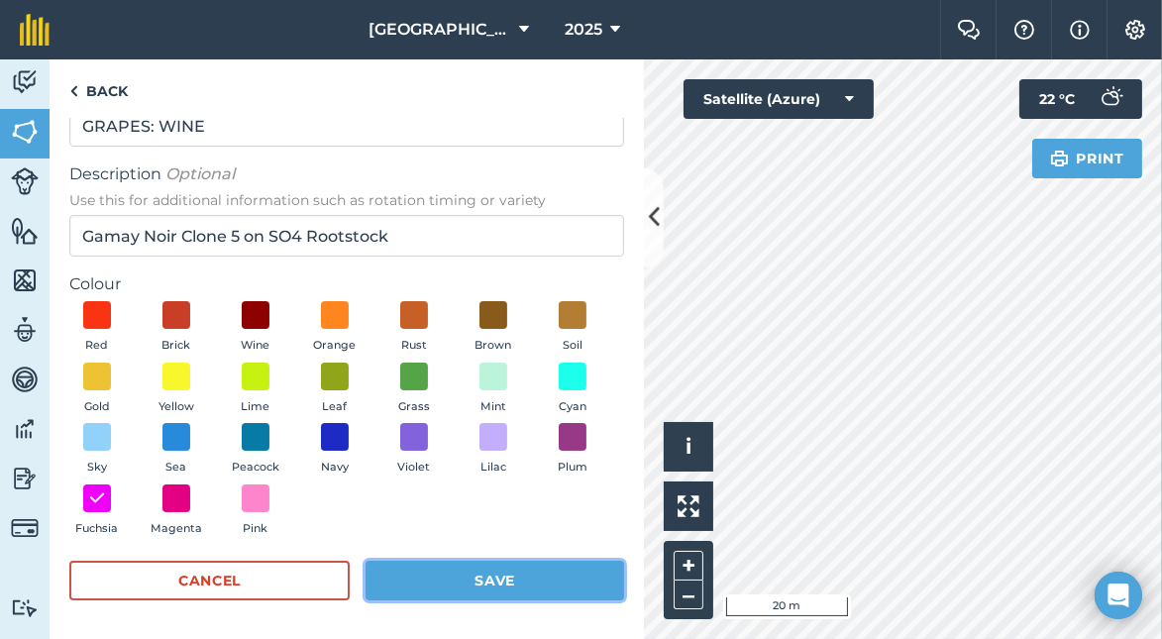
click at [461, 582] on button "Save" at bounding box center [495, 581] width 259 height 40
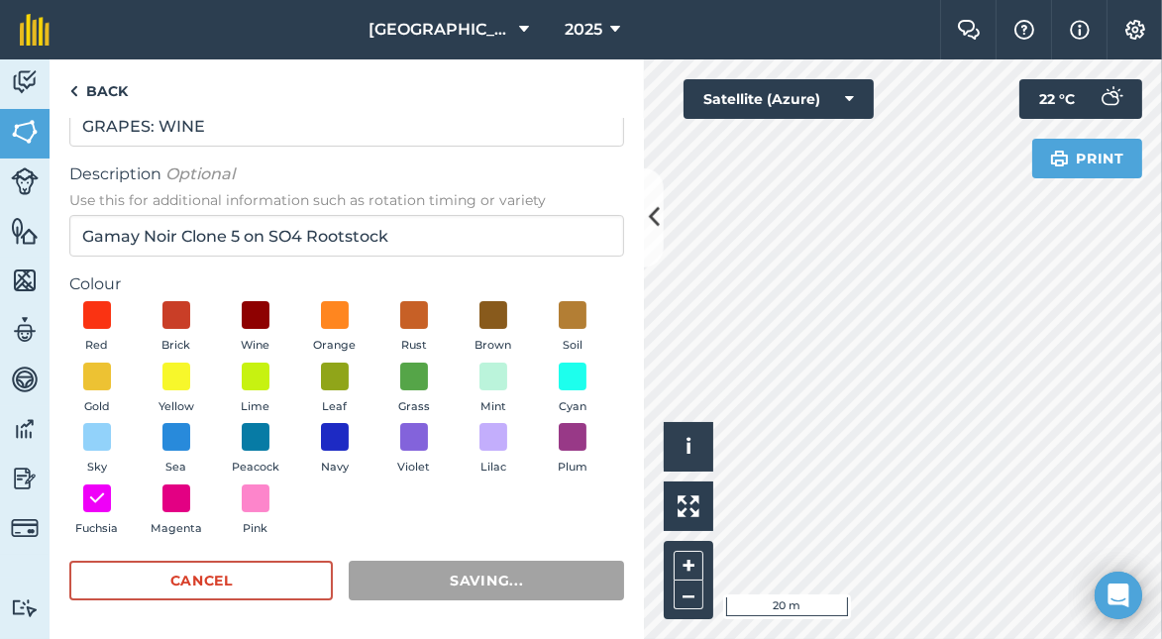
radio input "false"
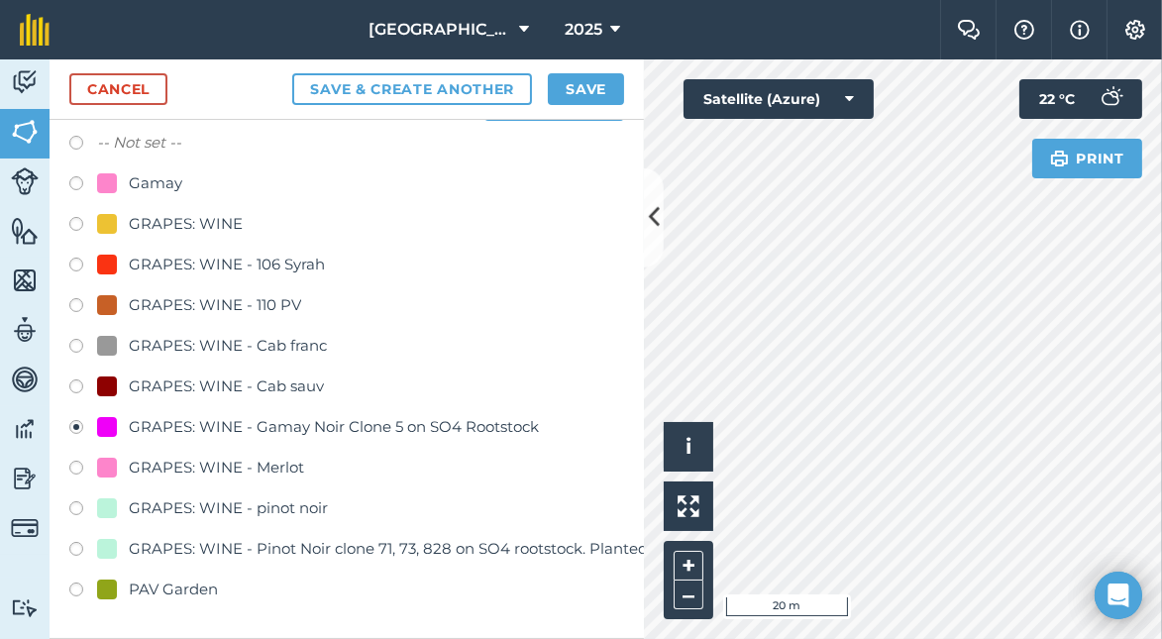
scroll to position [0, 0]
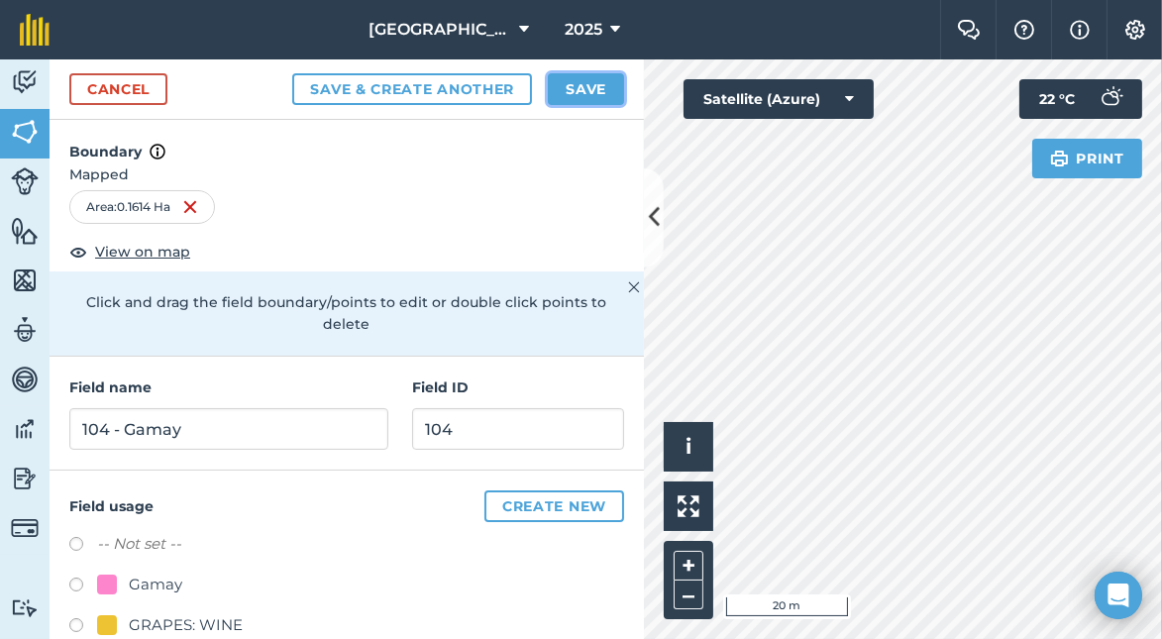
click at [580, 84] on button "Save" at bounding box center [586, 89] width 76 height 32
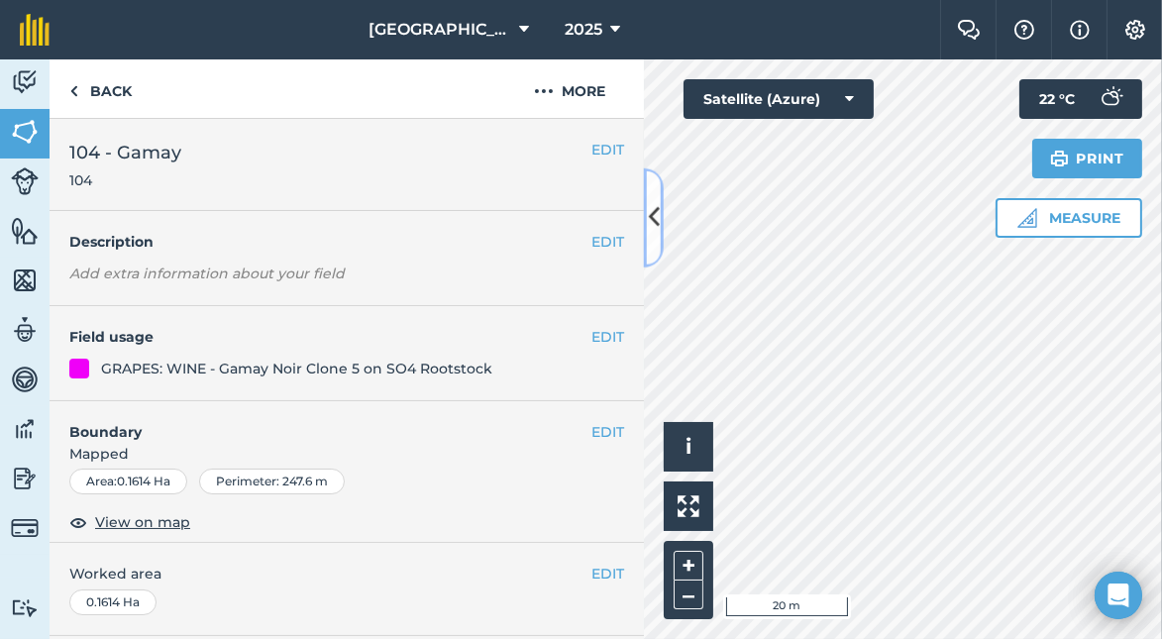
click at [649, 240] on button at bounding box center [654, 217] width 20 height 99
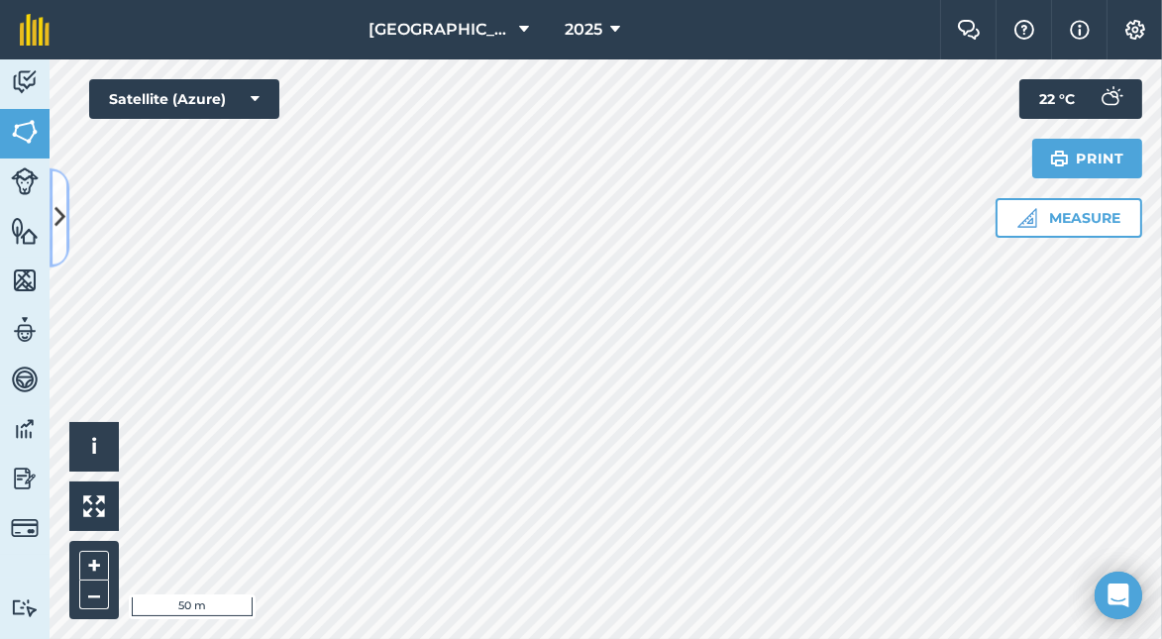
click at [58, 228] on icon at bounding box center [60, 217] width 11 height 35
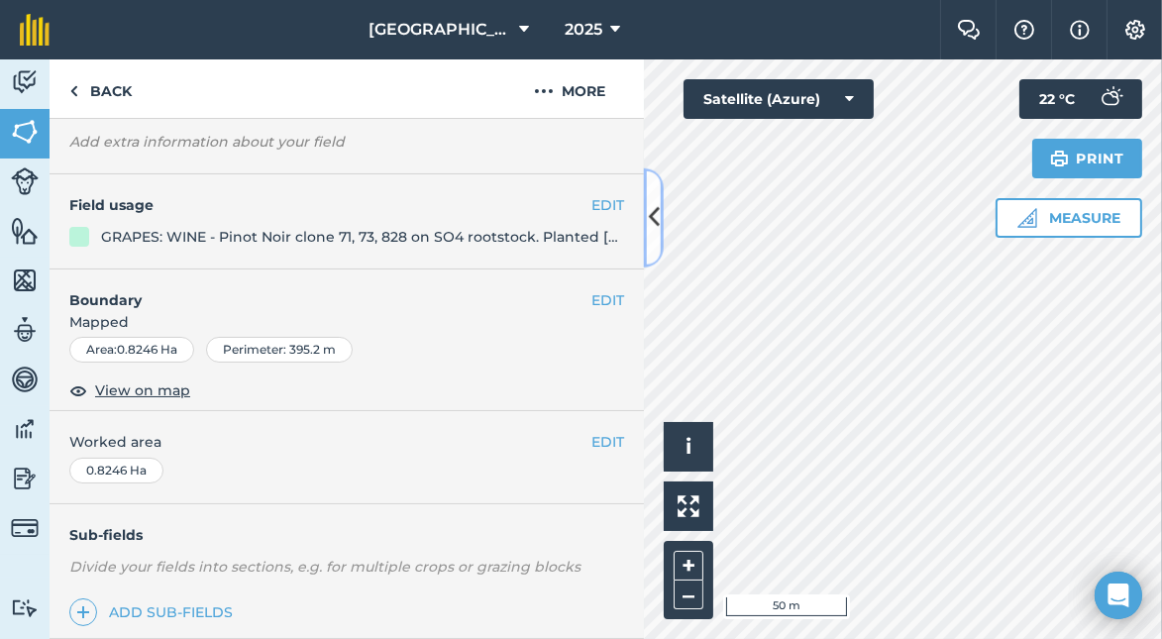
scroll to position [198, 0]
